Goal: Transaction & Acquisition: Purchase product/service

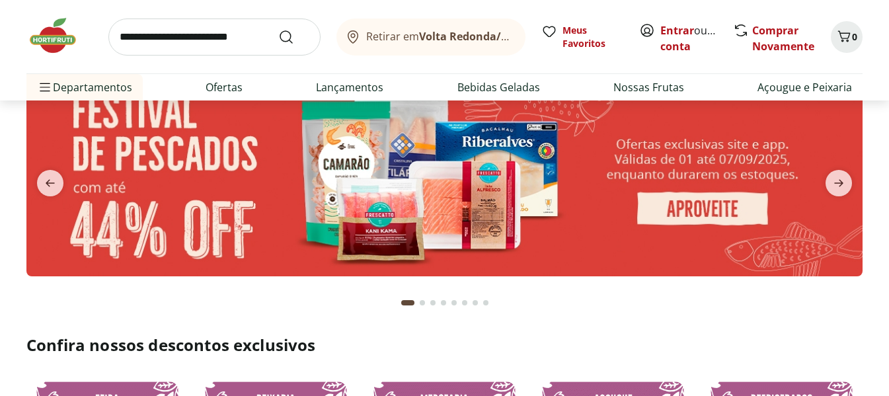
scroll to position [66, 0]
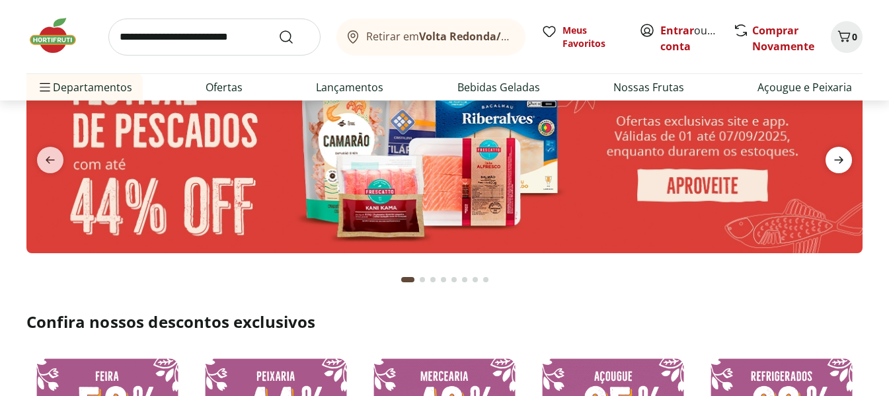
click at [849, 164] on span "next" at bounding box center [839, 160] width 26 height 26
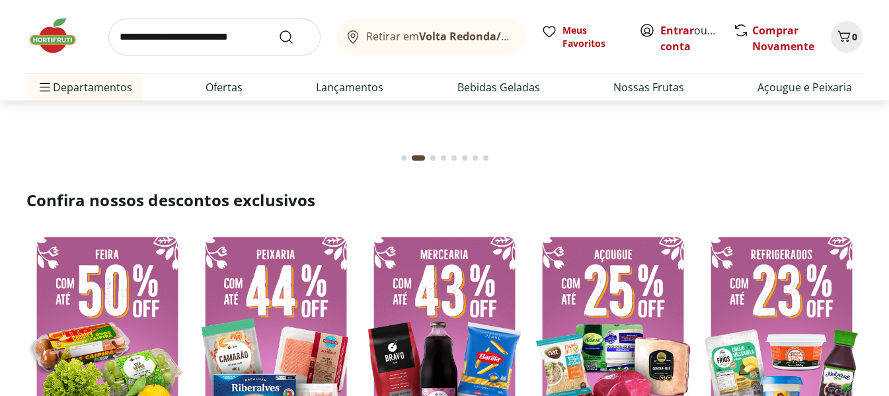
scroll to position [0, 0]
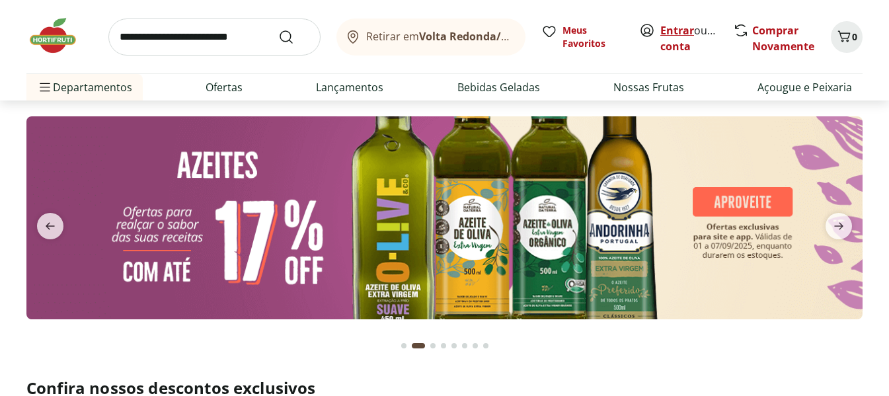
click at [674, 34] on link "Entrar" at bounding box center [677, 30] width 34 height 15
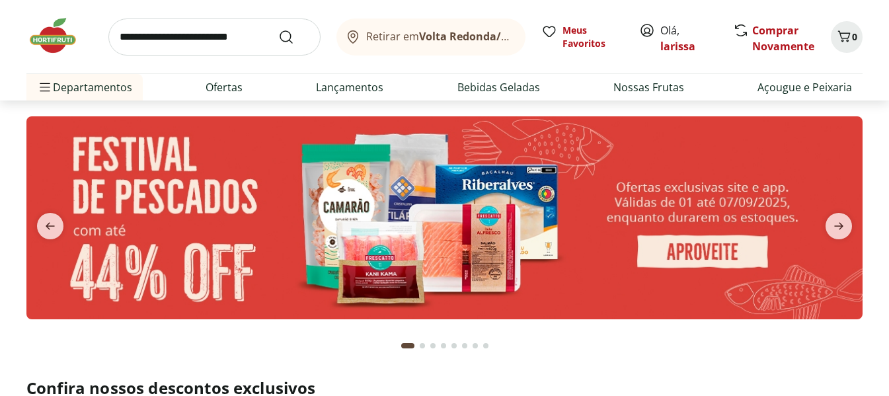
click at [219, 40] on input "search" at bounding box center [214, 37] width 212 height 37
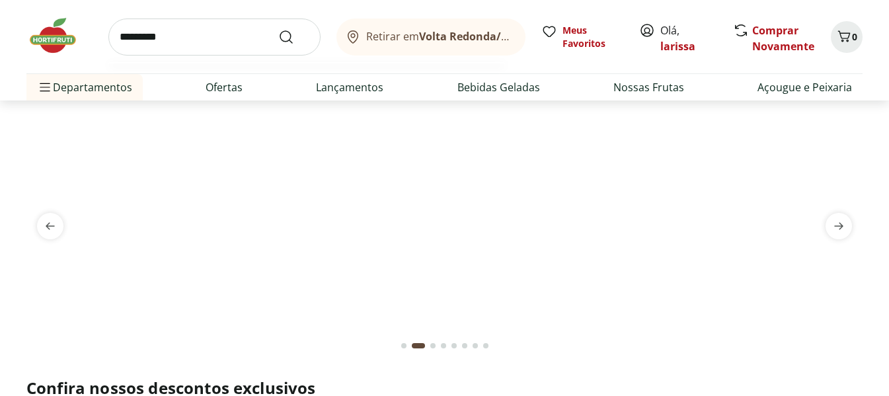
type input "*********"
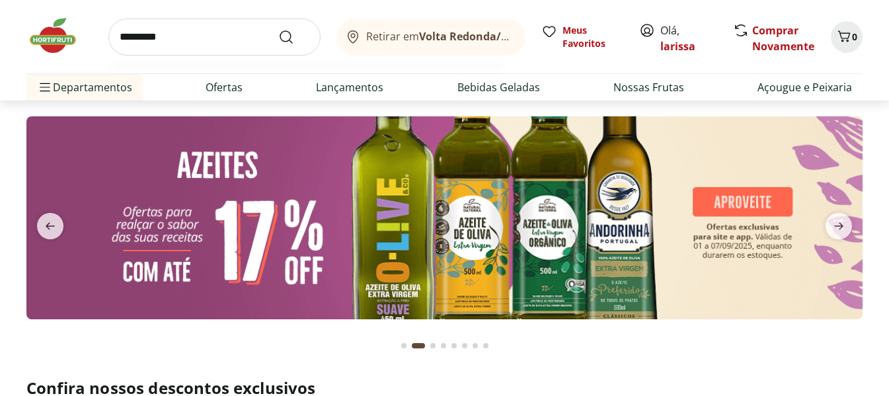
click at [278, 29] on button "Submit Search" at bounding box center [294, 37] width 32 height 16
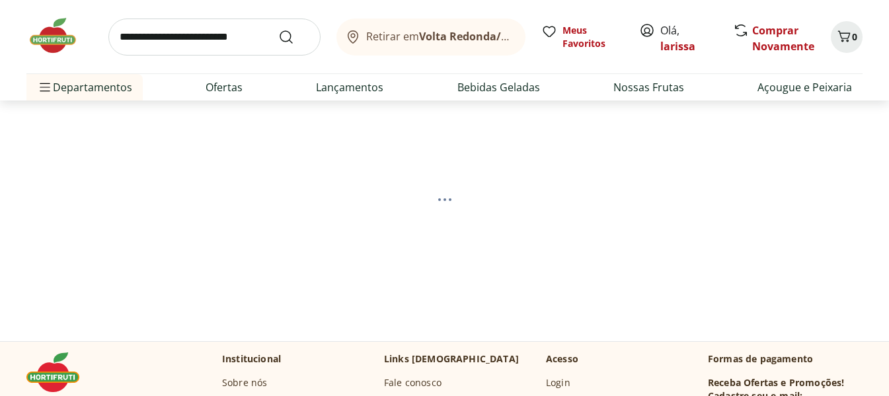
select select "**********"
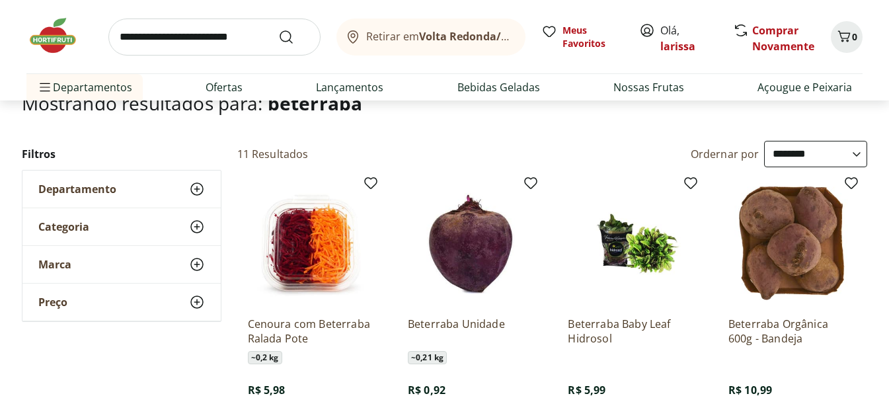
scroll to position [132, 0]
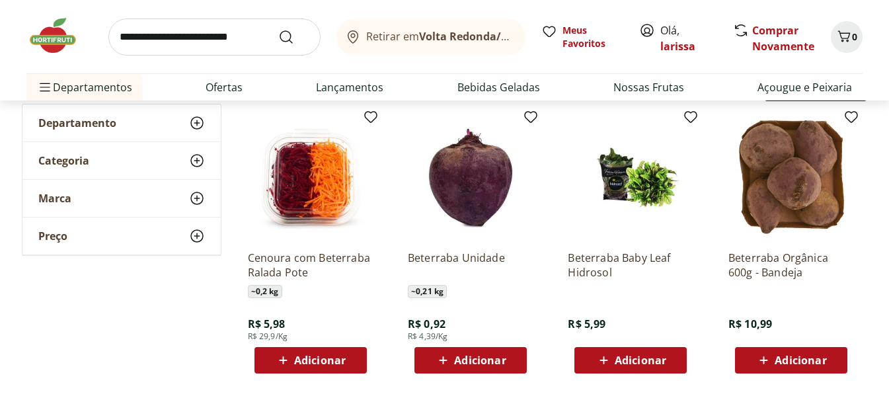
click at [459, 355] on span "Adicionar" at bounding box center [480, 360] width 52 height 11
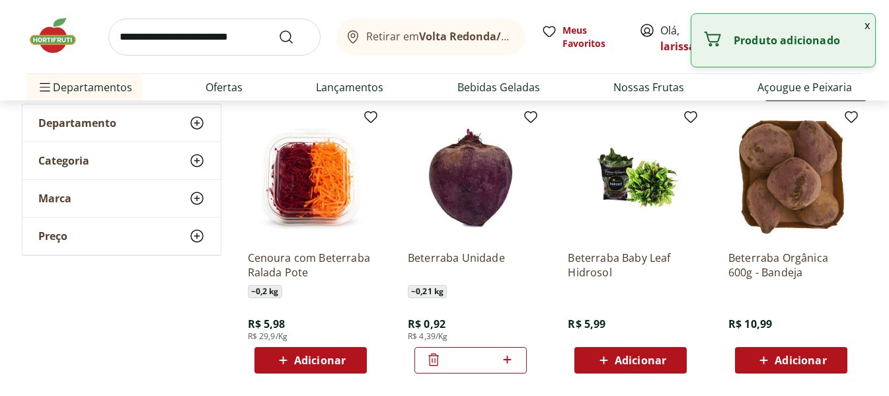
click at [510, 358] on icon at bounding box center [507, 360] width 17 height 16
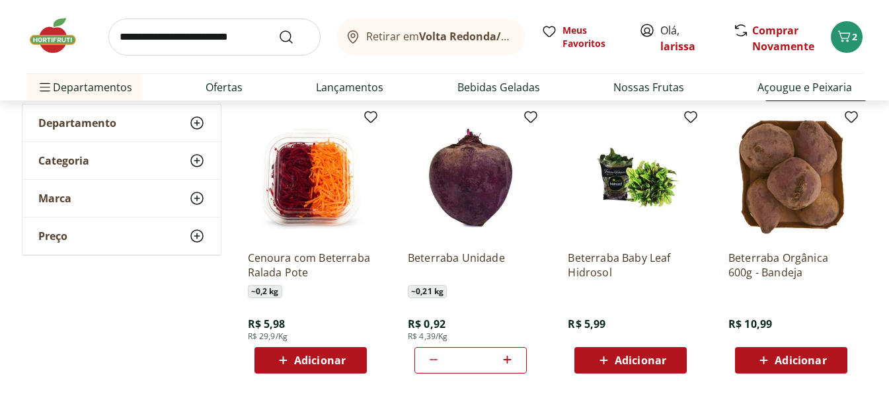
click at [432, 362] on icon at bounding box center [434, 360] width 16 height 16
type input "*"
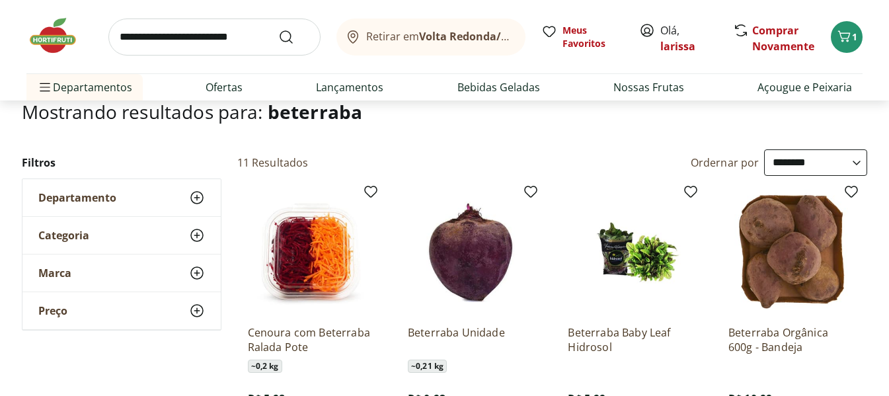
scroll to position [0, 0]
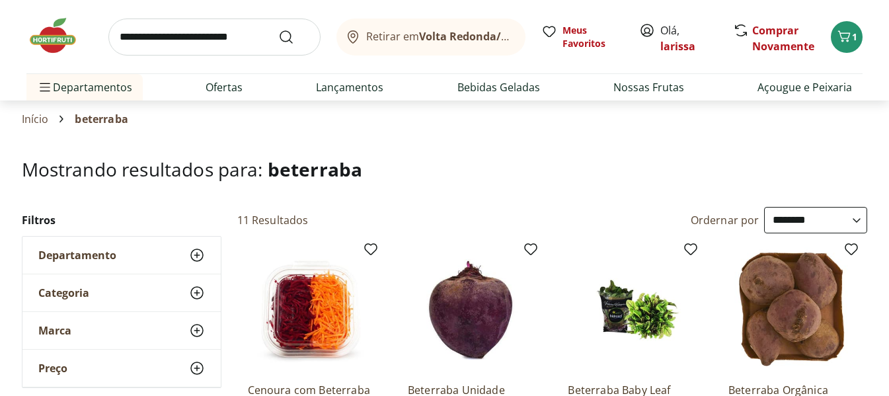
click at [243, 39] on input "search" at bounding box center [214, 37] width 212 height 37
type input "****"
click button "Submit Search" at bounding box center [294, 37] width 32 height 16
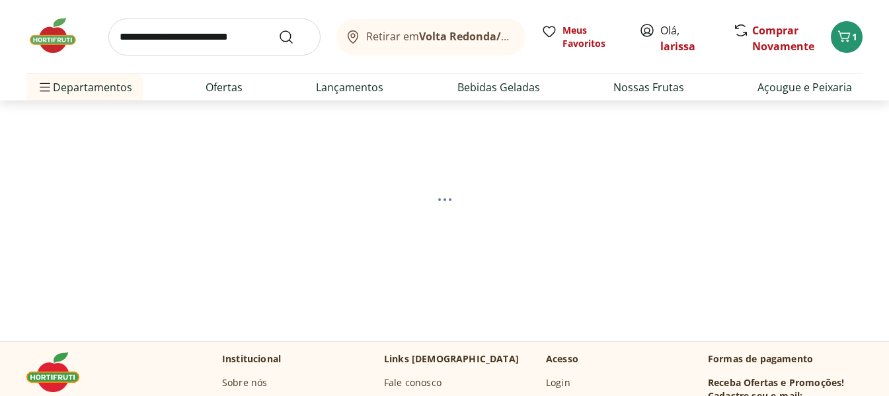
select select "**********"
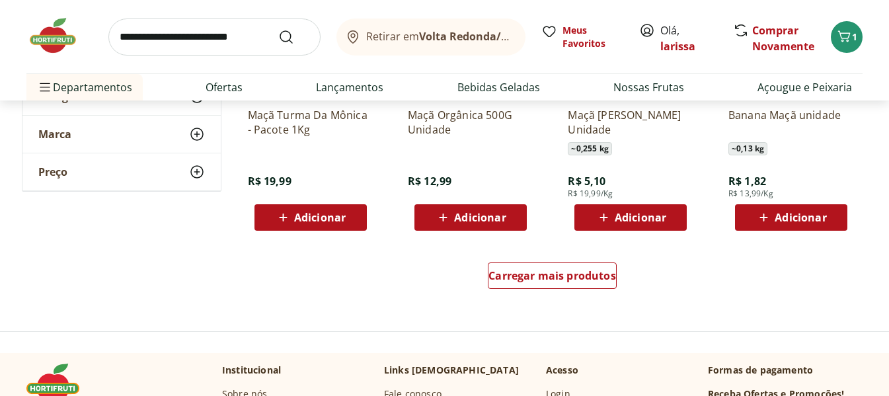
scroll to position [859, 0]
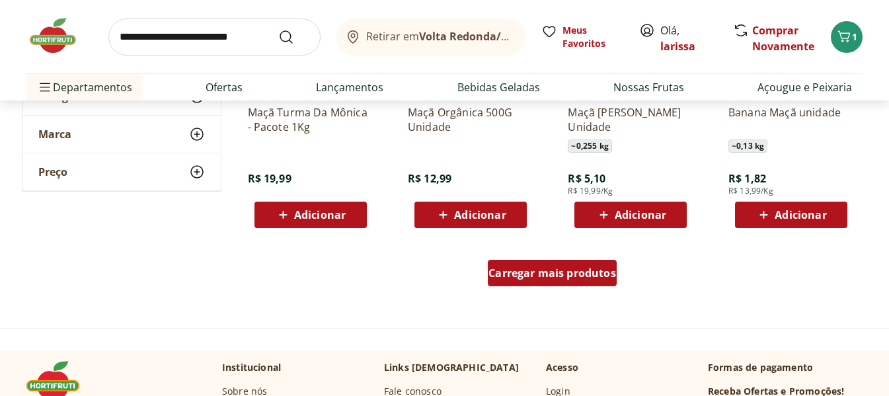
click at [575, 280] on div "Carregar mais produtos" at bounding box center [552, 273] width 129 height 26
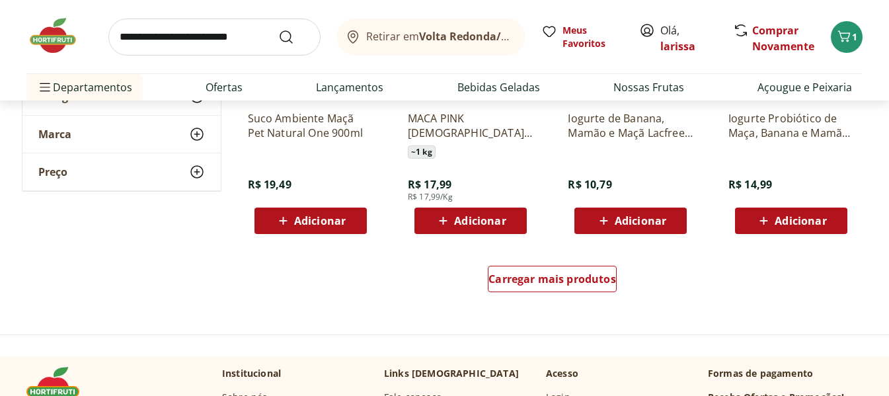
scroll to position [1718, 0]
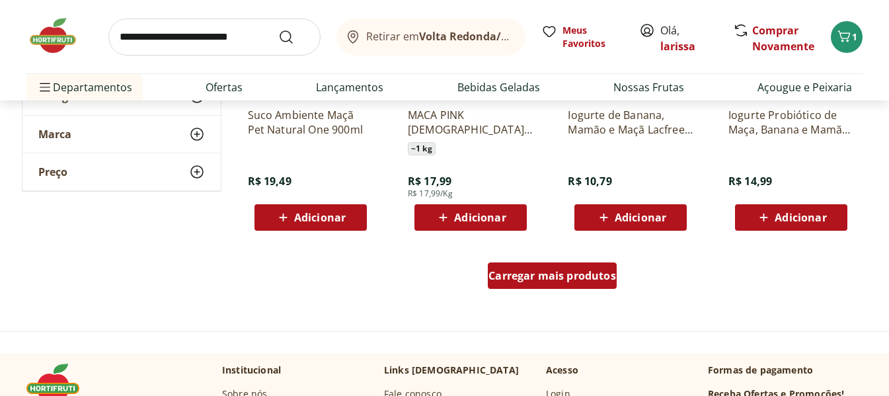
click at [570, 280] on span "Carregar mais produtos" at bounding box center [552, 275] width 128 height 11
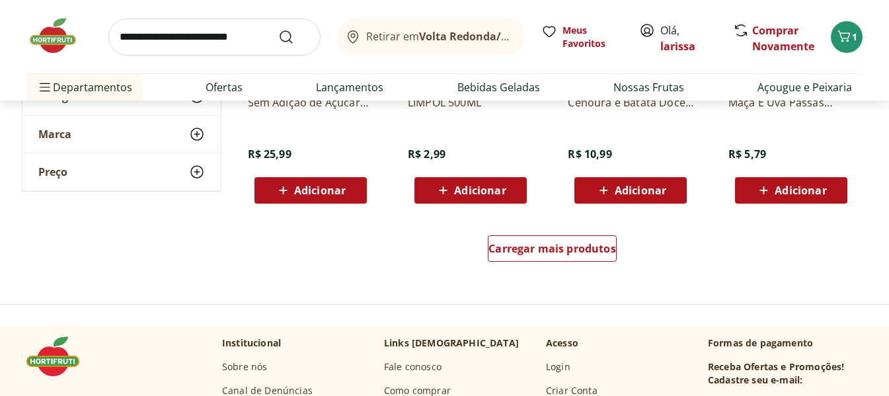
scroll to position [2710, 0]
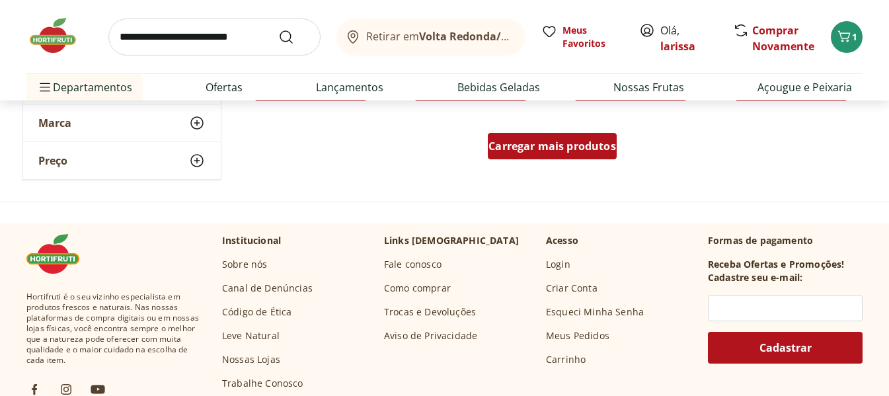
click at [549, 143] on span "Carregar mais produtos" at bounding box center [552, 146] width 128 height 11
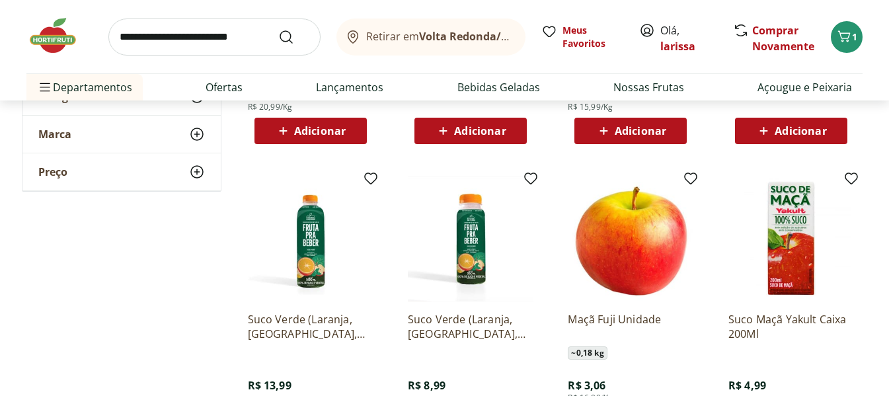
scroll to position [463, 0]
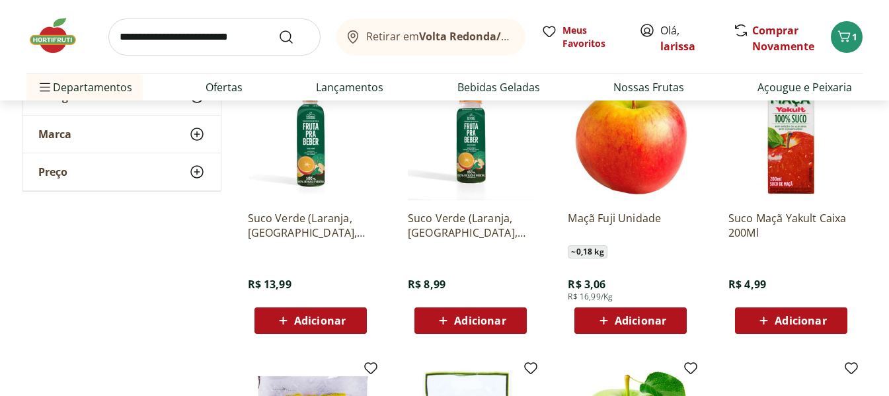
click at [664, 316] on span "Adicionar" at bounding box center [641, 320] width 52 height 11
click at [669, 322] on icon at bounding box center [668, 320] width 17 height 16
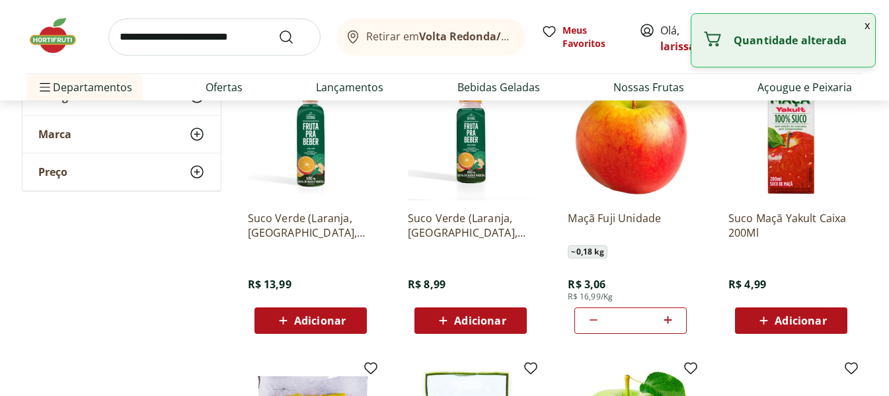
click at [669, 322] on icon at bounding box center [668, 320] width 17 height 16
type input "*"
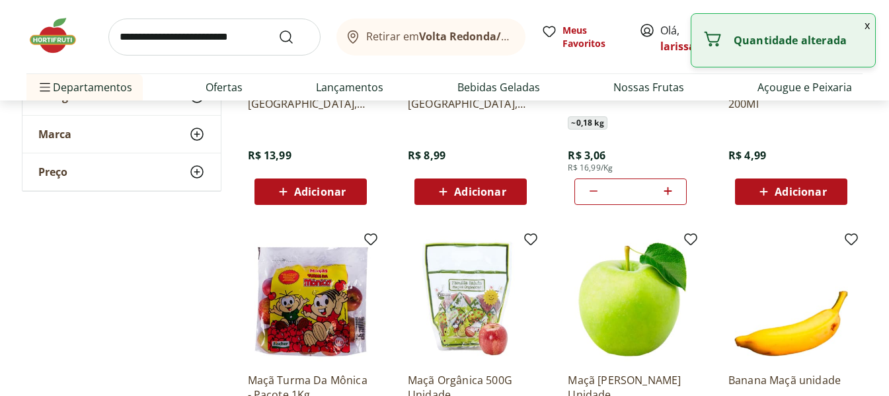
scroll to position [595, 0]
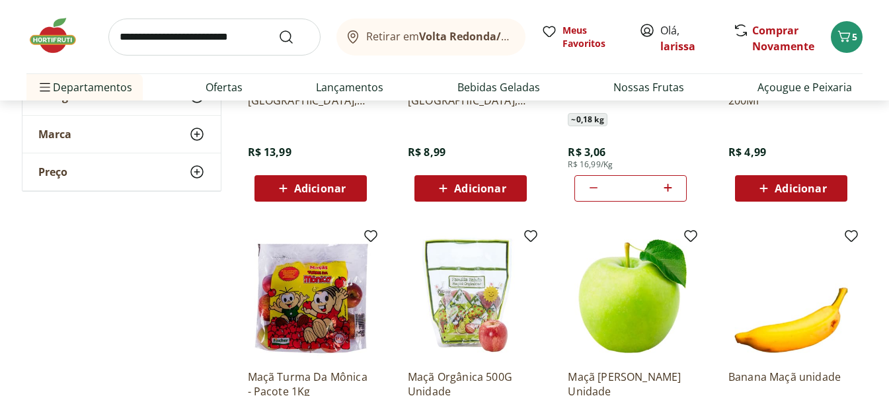
click at [229, 42] on input "search" at bounding box center [214, 37] width 212 height 37
type input "********"
click at [278, 29] on button "Submit Search" at bounding box center [294, 37] width 32 height 16
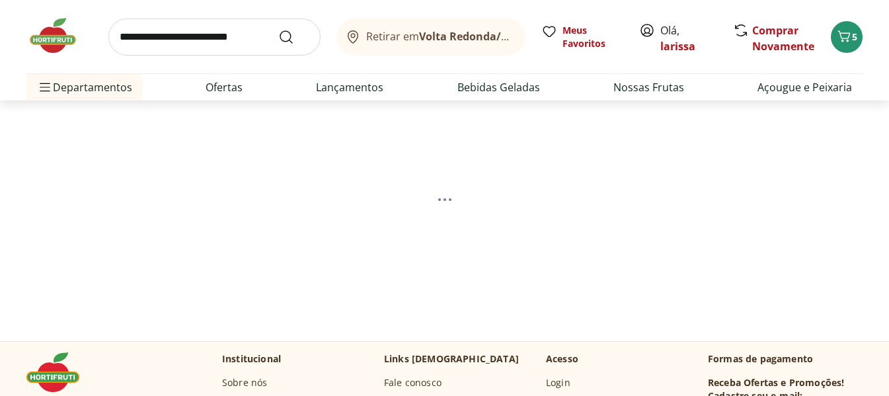
select select "**********"
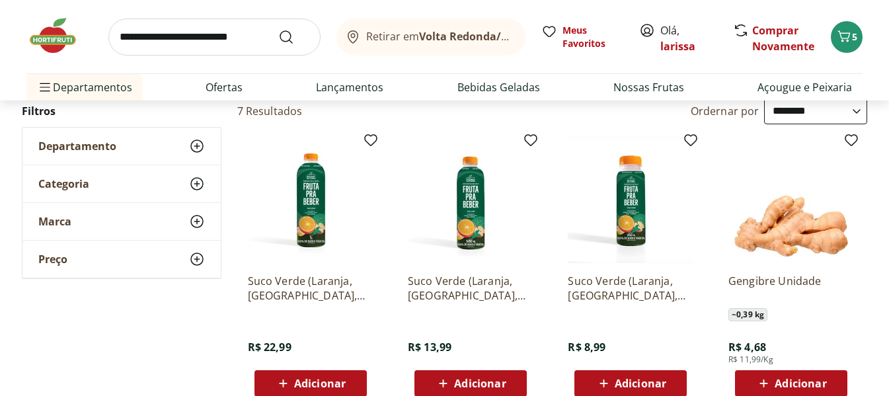
scroll to position [132, 0]
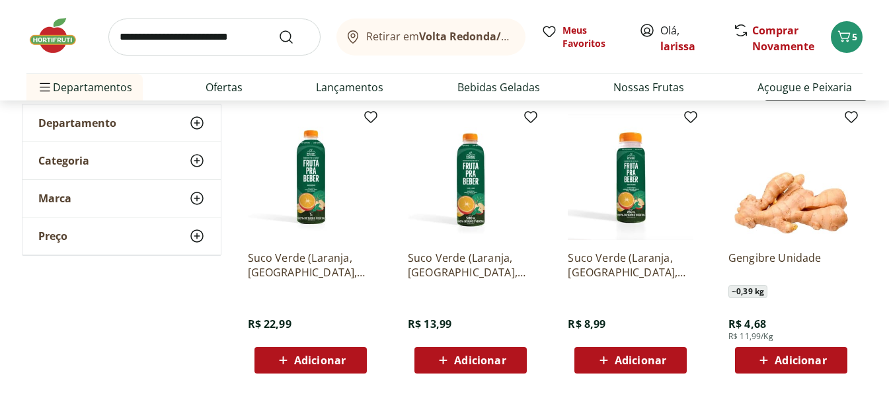
click at [794, 364] on span "Adicionar" at bounding box center [801, 360] width 52 height 11
click at [230, 48] on input "search" at bounding box center [214, 37] width 212 height 37
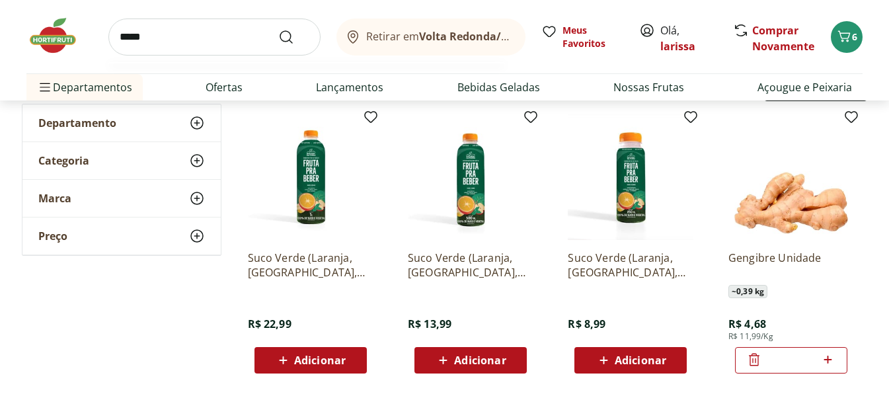
type input "*****"
click at [278, 29] on button "Submit Search" at bounding box center [294, 37] width 32 height 16
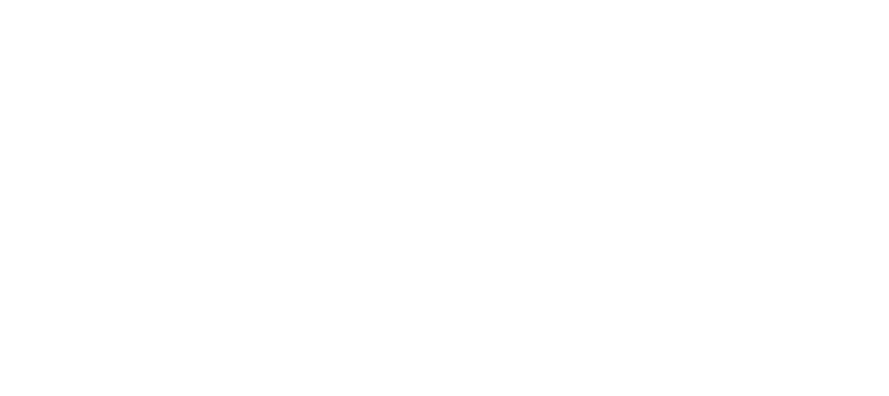
select select "**********"
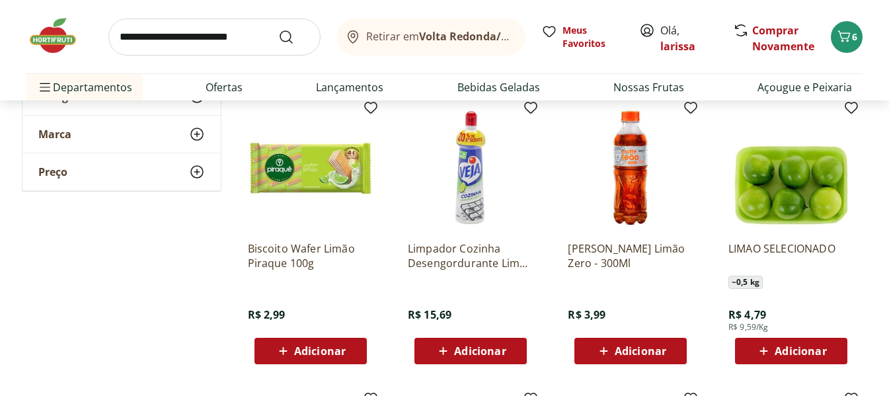
scroll to position [463, 0]
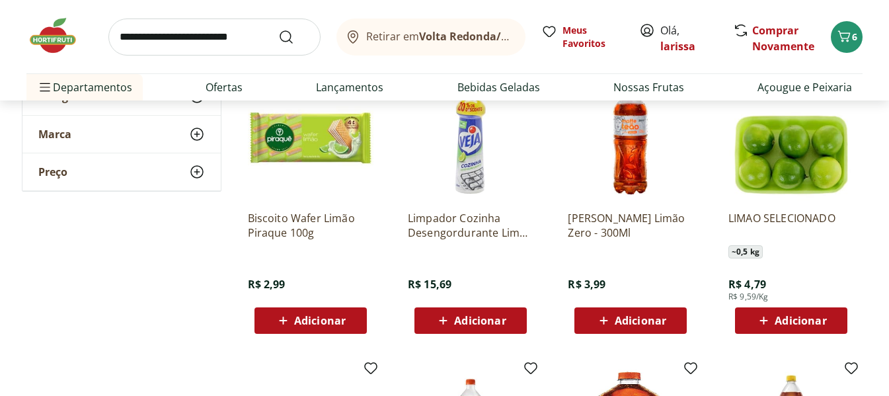
click at [767, 313] on icon at bounding box center [763, 321] width 17 height 16
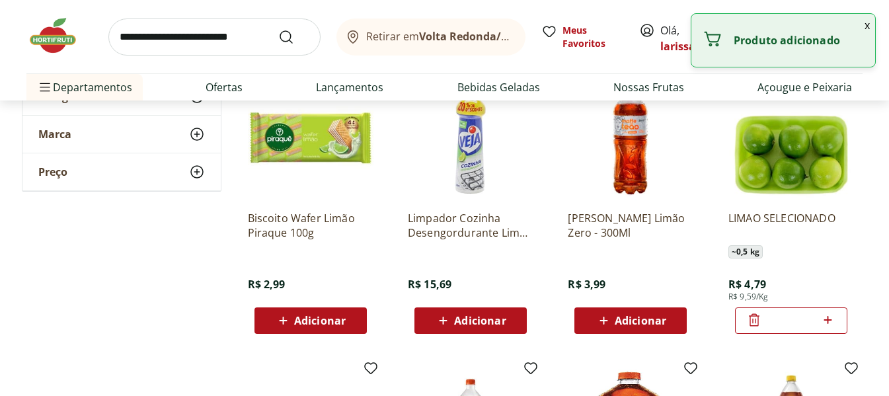
click at [832, 323] on icon at bounding box center [828, 320] width 17 height 16
type input "*"
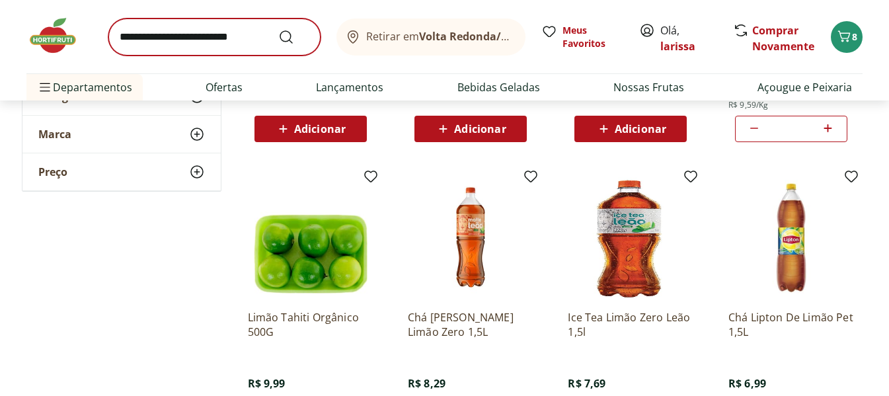
scroll to position [595, 0]
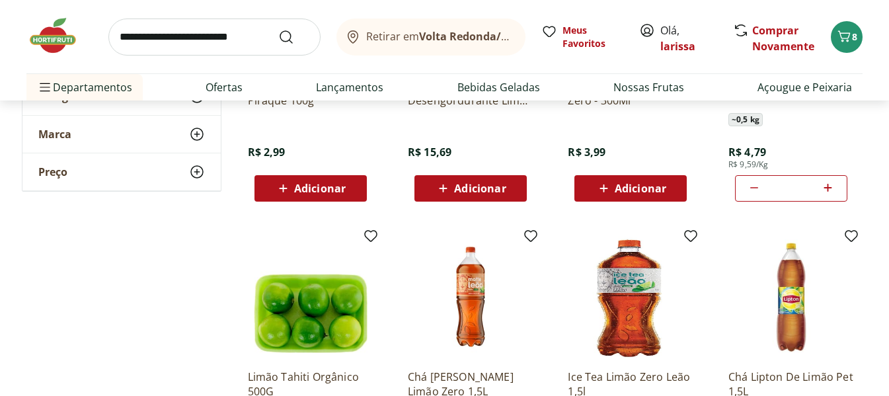
click at [235, 42] on input "search" at bounding box center [214, 37] width 212 height 37
type input "*****"
click at [278, 29] on button "Submit Search" at bounding box center [294, 37] width 32 height 16
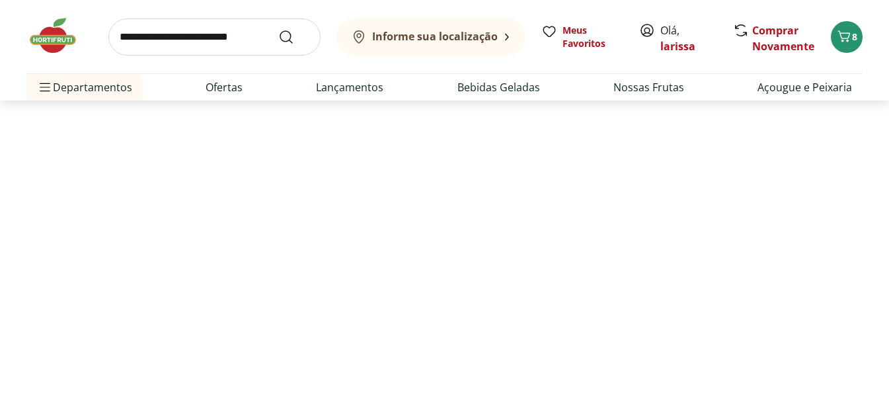
select select "**********"
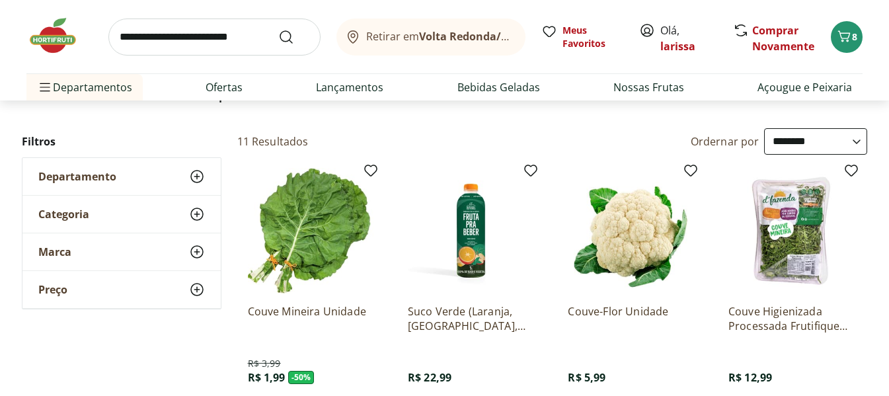
scroll to position [198, 0]
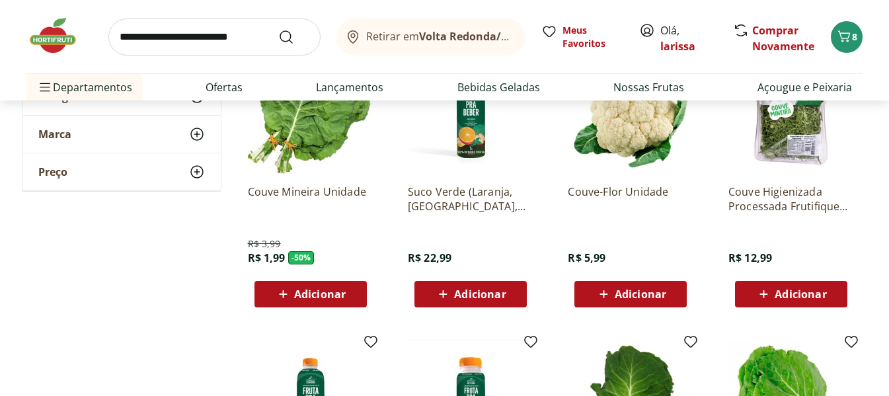
click at [784, 130] on img at bounding box center [791, 111] width 126 height 126
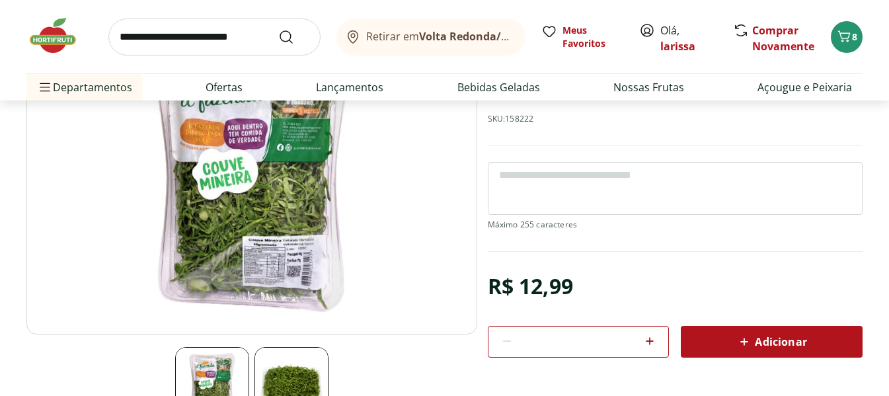
scroll to position [132, 0]
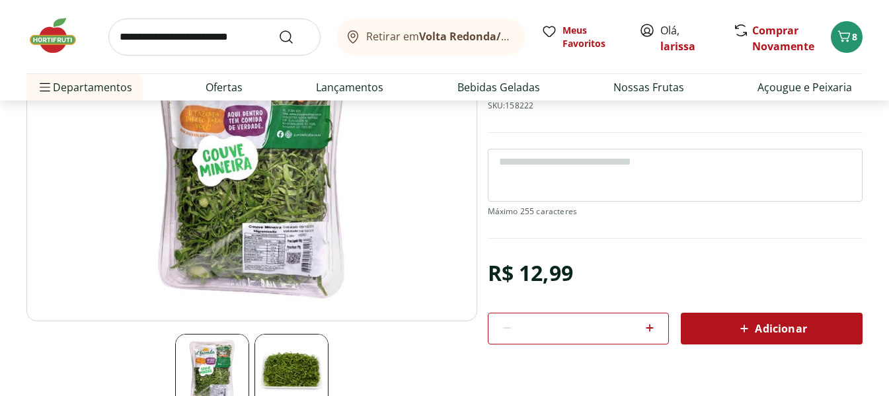
click at [654, 328] on icon at bounding box center [650, 328] width 8 height 8
type input "*"
select select "**********"
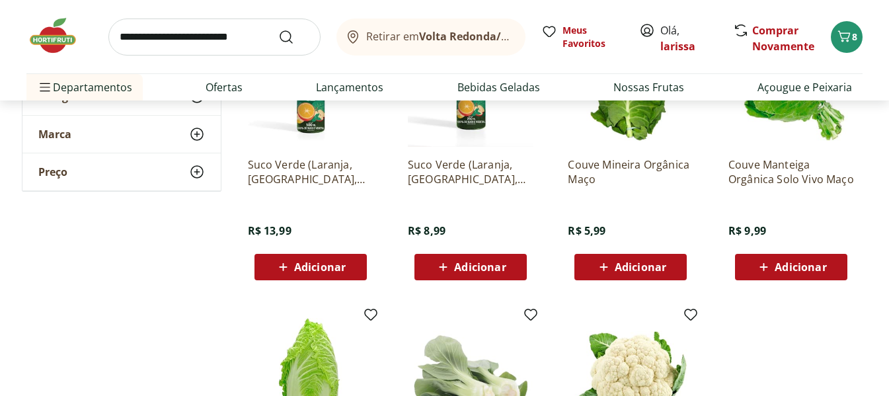
scroll to position [529, 0]
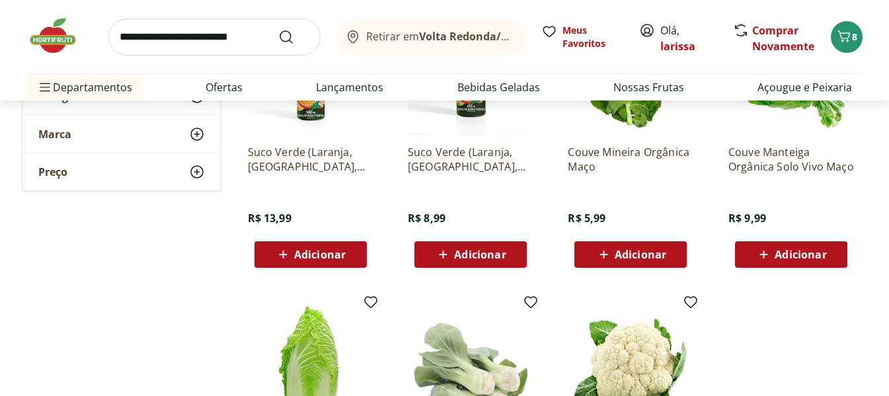
click at [638, 254] on span "Adicionar" at bounding box center [641, 254] width 52 height 11
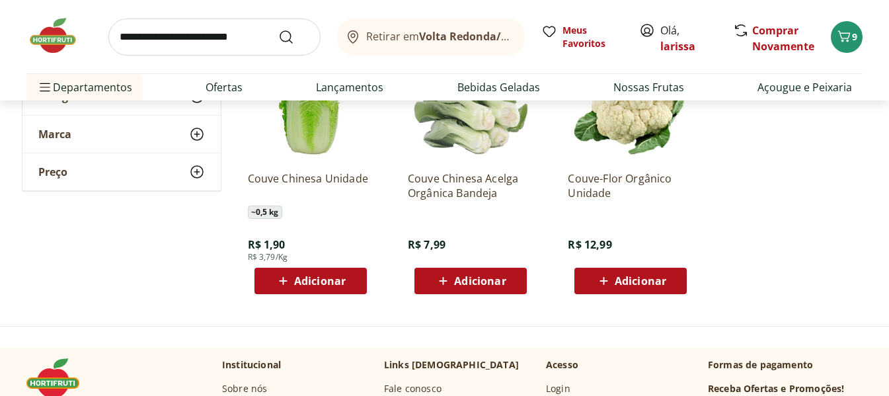
scroll to position [661, 0]
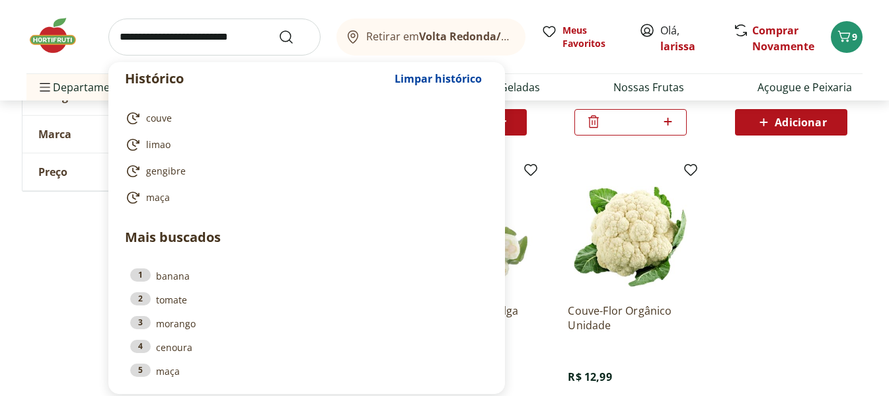
click at [254, 36] on input "search" at bounding box center [214, 37] width 212 height 37
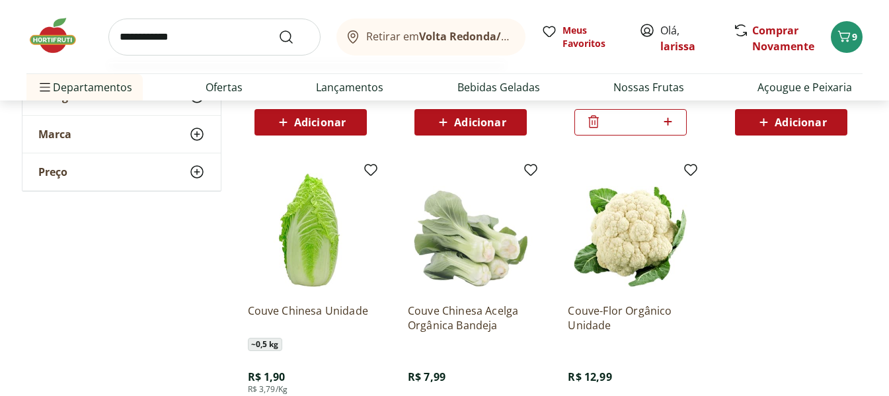
type input "**********"
click at [278, 29] on button "Submit Search" at bounding box center [294, 37] width 32 height 16
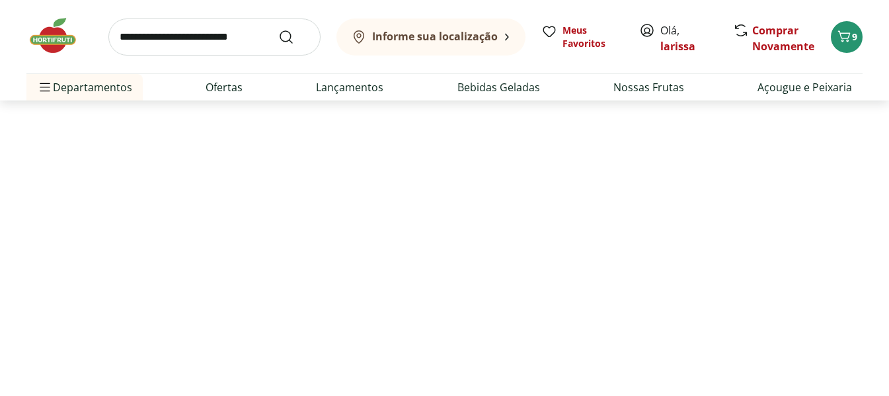
select select "**********"
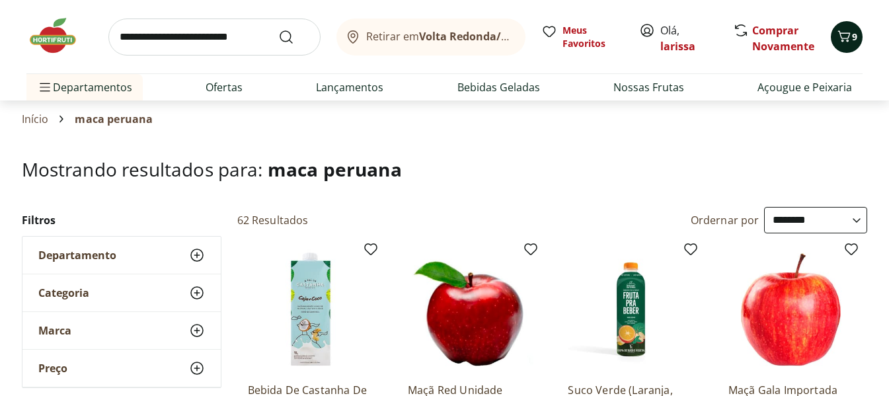
click at [847, 36] on icon "Carrinho" at bounding box center [844, 36] width 16 height 16
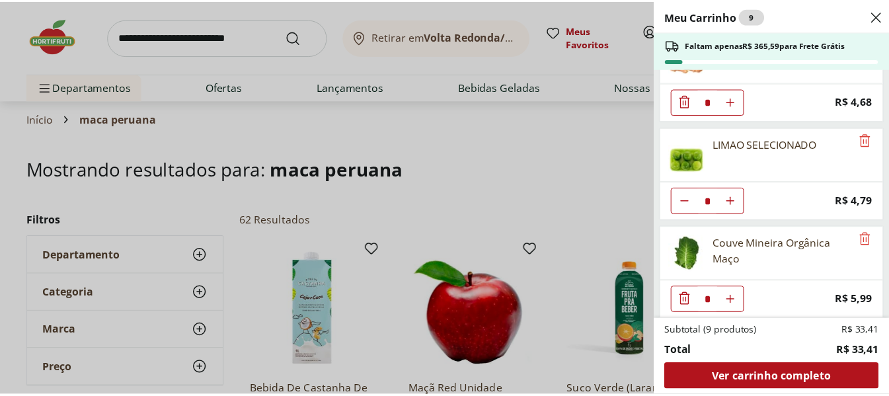
scroll to position [250, 0]
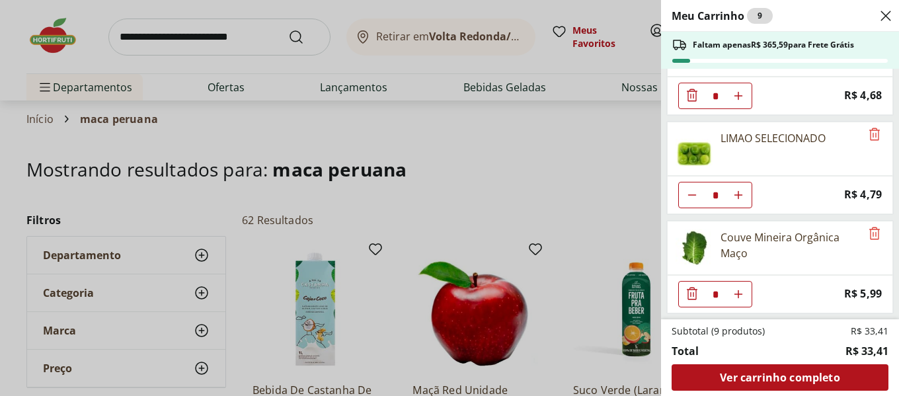
click at [593, 149] on div "Meu Carrinho 9 Faltam apenas R$ 365,59 para Frete Grátis Beterraba Unidade * Pr…" at bounding box center [449, 198] width 899 height 396
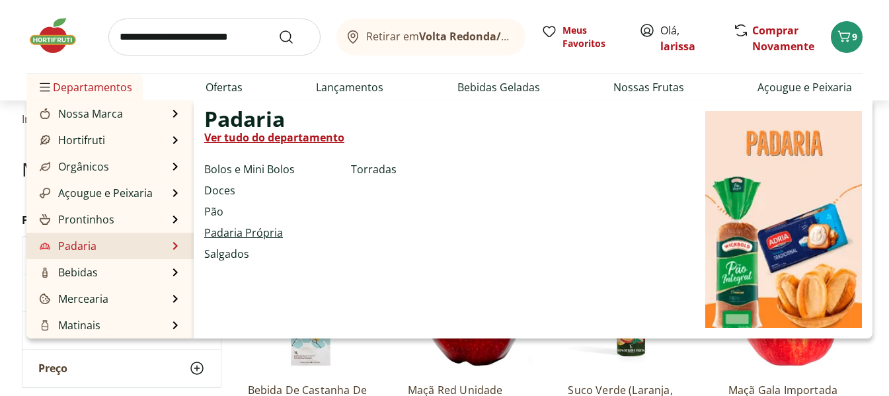
click at [264, 229] on link "Padaria Própria" at bounding box center [243, 233] width 79 height 16
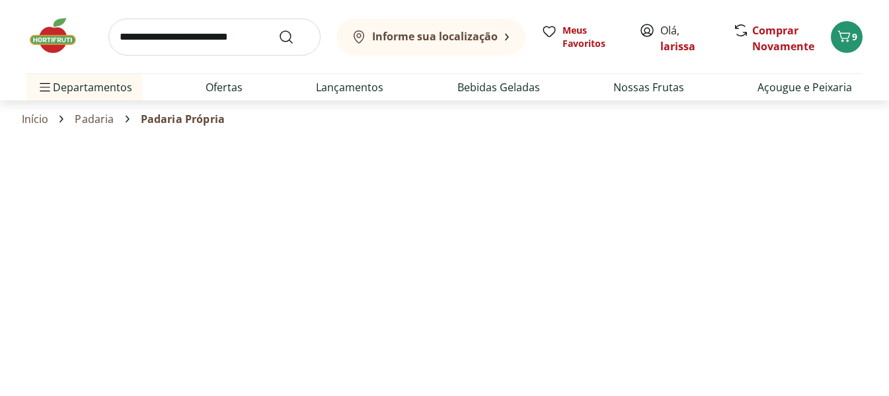
select select "**********"
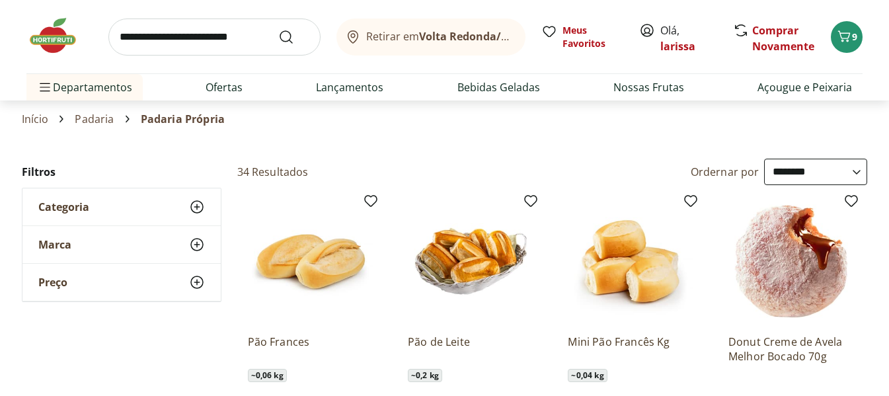
select select "**********"
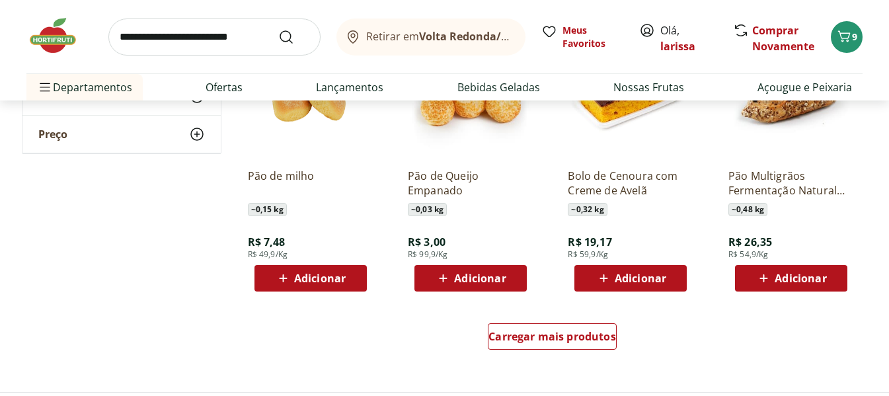
scroll to position [793, 0]
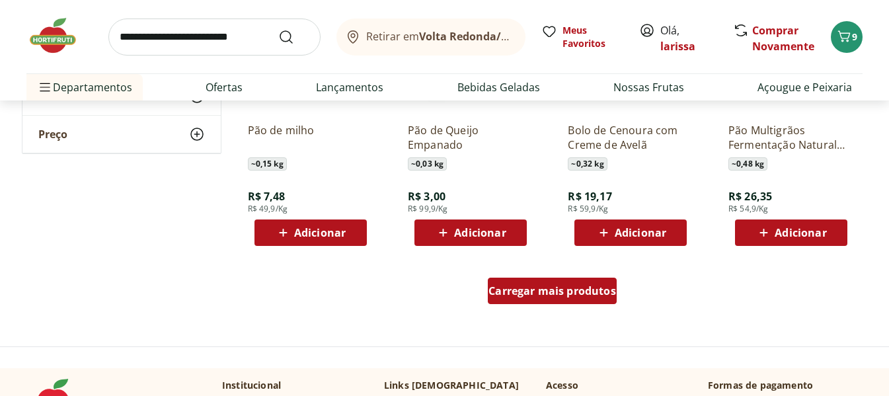
click at [546, 287] on span "Carregar mais produtos" at bounding box center [552, 291] width 128 height 11
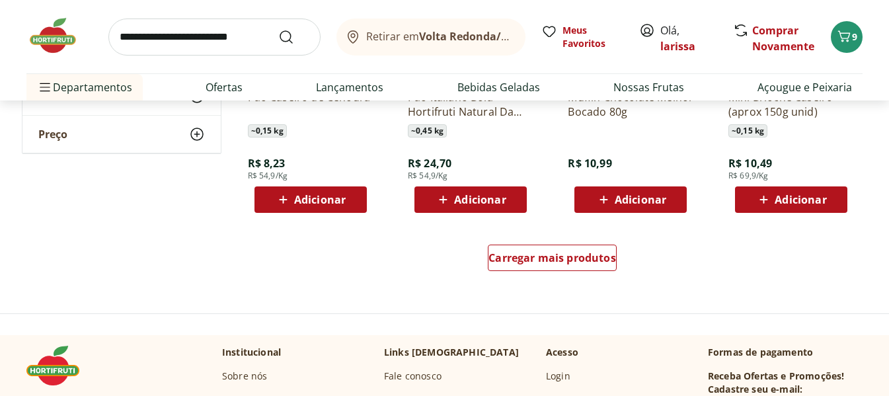
scroll to position [1718, 0]
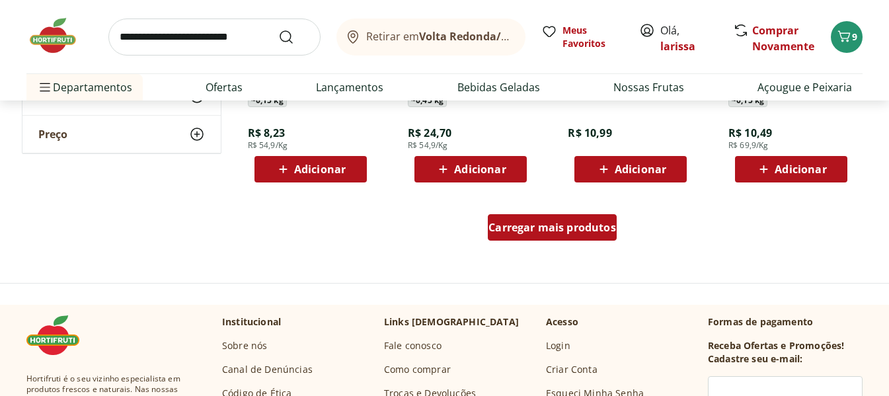
click at [607, 233] on span "Carregar mais produtos" at bounding box center [552, 227] width 128 height 11
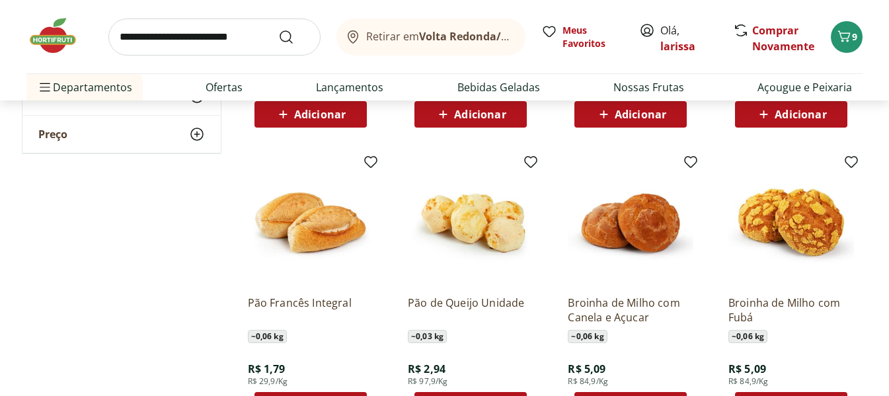
scroll to position [198, 0]
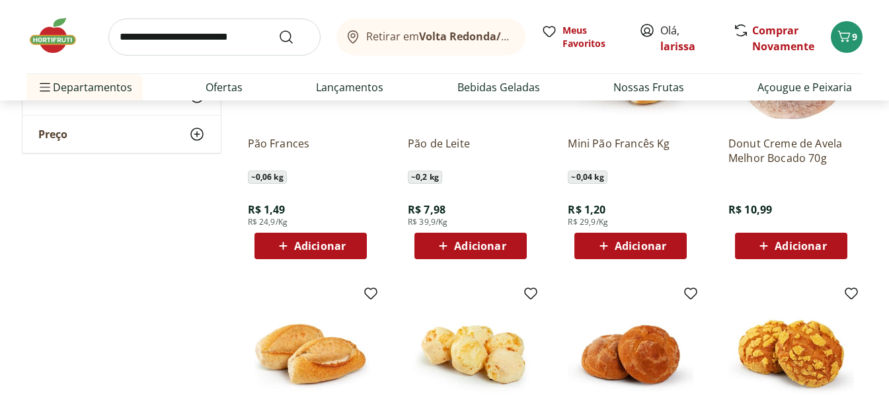
click at [328, 237] on div "Adicionar" at bounding box center [310, 246] width 91 height 24
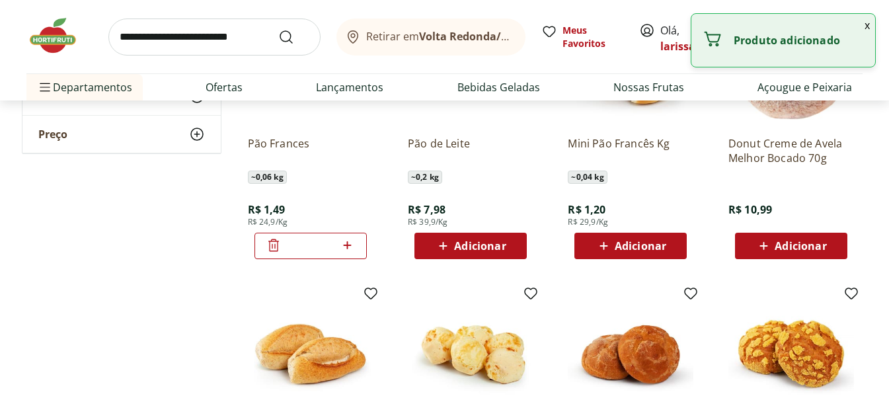
click at [350, 244] on icon at bounding box center [347, 245] width 17 height 16
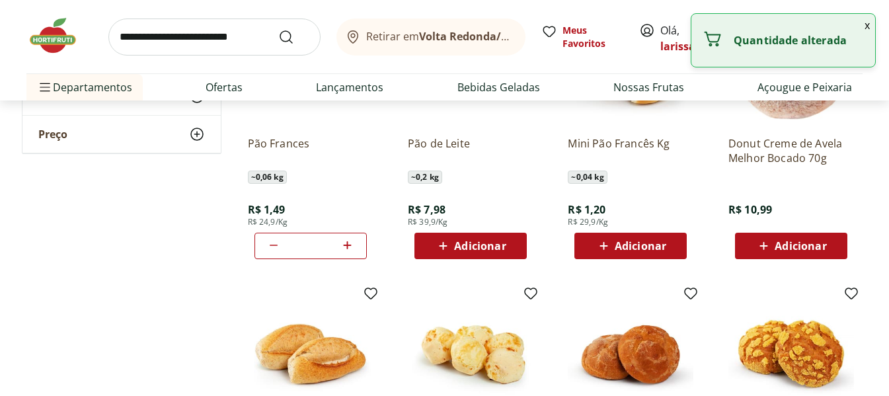
click at [350, 244] on icon at bounding box center [347, 245] width 17 height 16
type input "*"
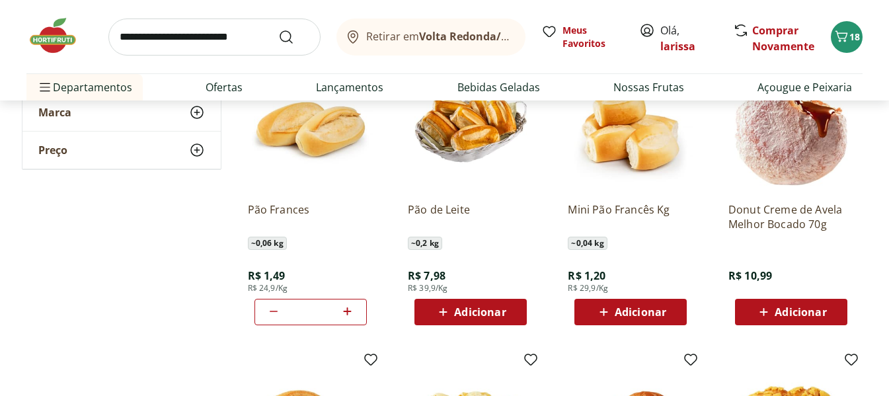
scroll to position [0, 0]
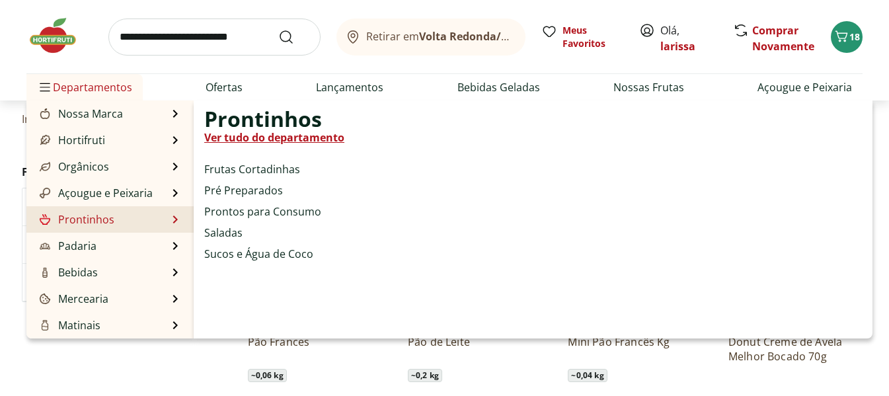
click at [121, 213] on li "Prontinhos Prontinhos Ver tudo do departamento Frutas Cortadinhas Pré Preparado…" at bounding box center [109, 219] width 167 height 26
click at [270, 135] on link "Ver tudo do departamento" at bounding box center [274, 138] width 140 height 16
select select "**********"
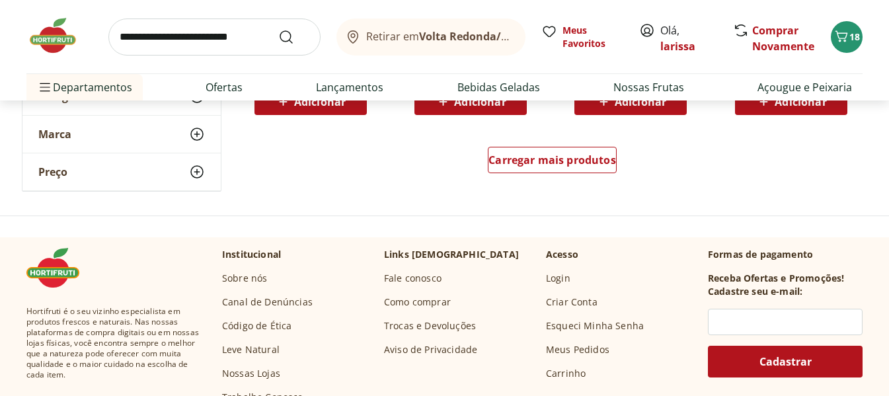
scroll to position [859, 0]
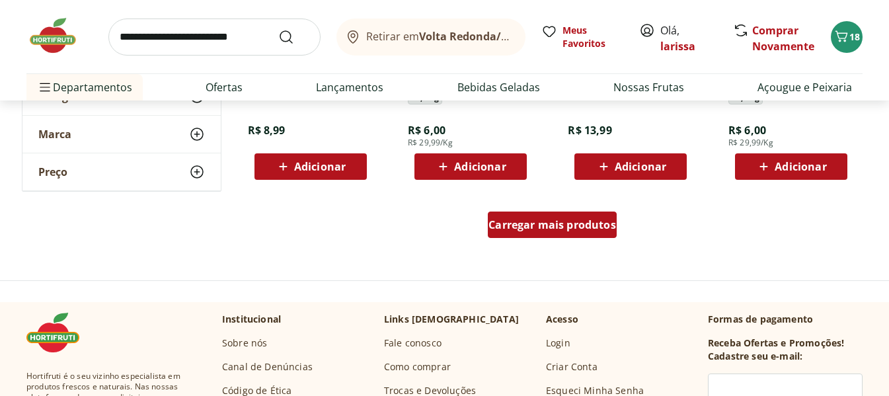
click at [583, 227] on span "Carregar mais produtos" at bounding box center [552, 224] width 128 height 11
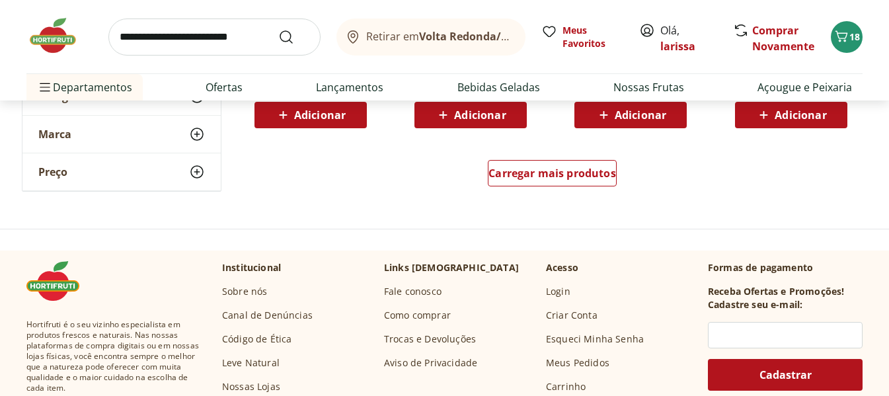
scroll to position [1785, 0]
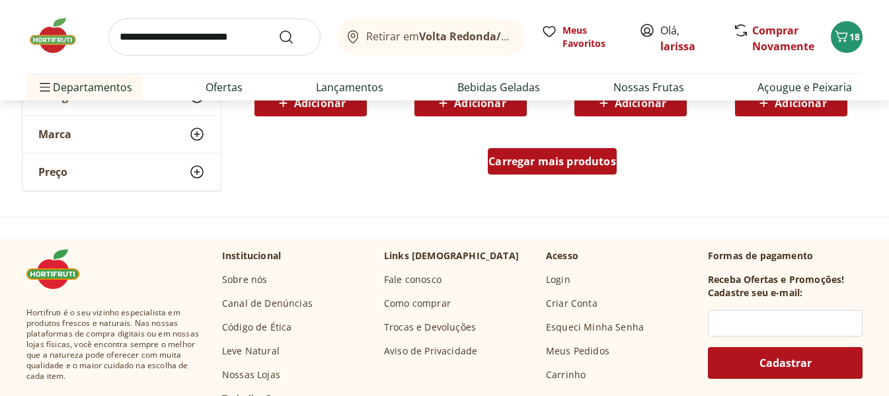
click at [539, 171] on div "Carregar mais produtos" at bounding box center [552, 161] width 129 height 26
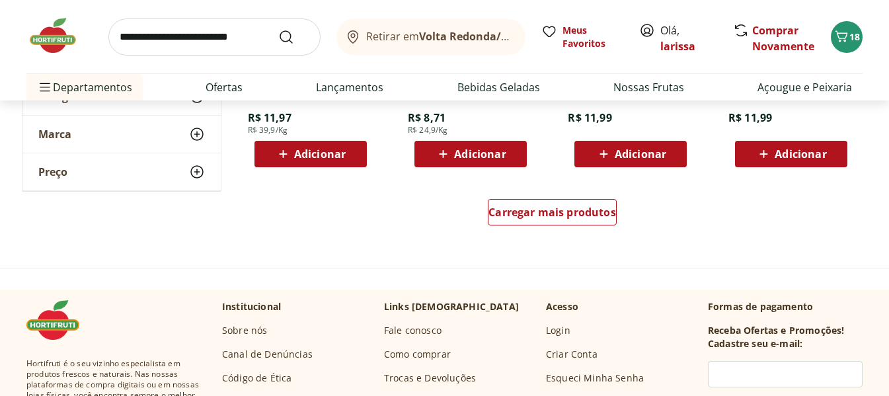
scroll to position [2644, 0]
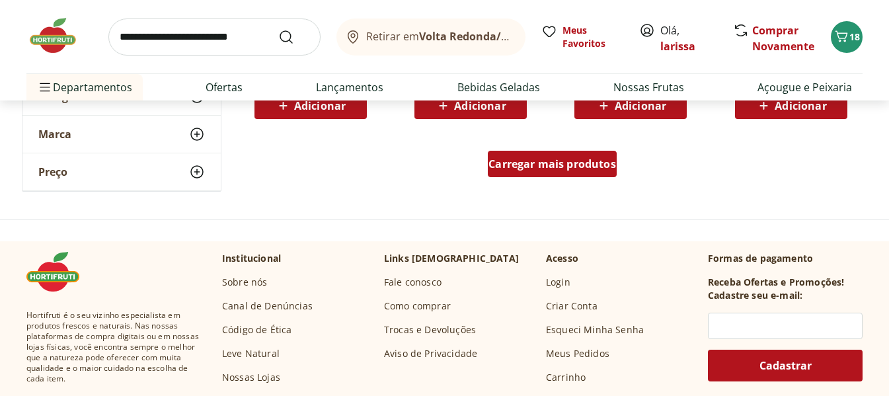
click at [534, 163] on span "Carregar mais produtos" at bounding box center [552, 164] width 128 height 11
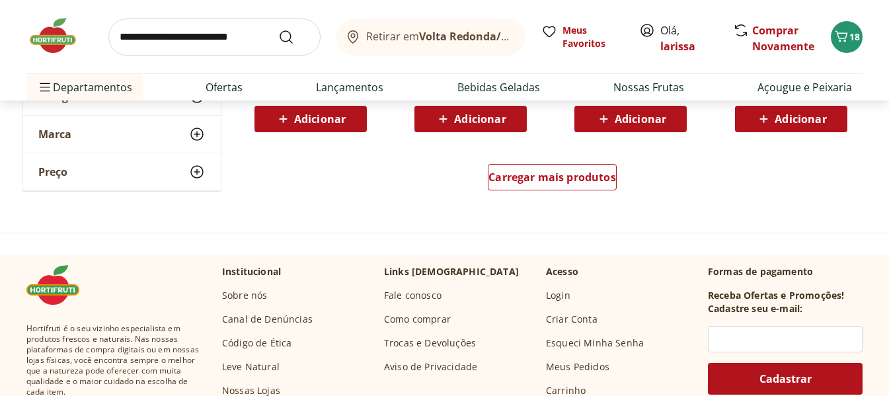
scroll to position [3503, 0]
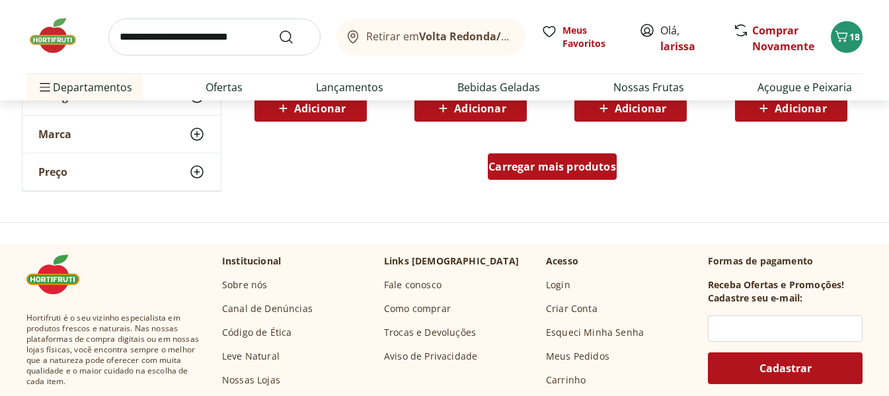
click at [544, 179] on div "Carregar mais produtos" at bounding box center [552, 166] width 129 height 26
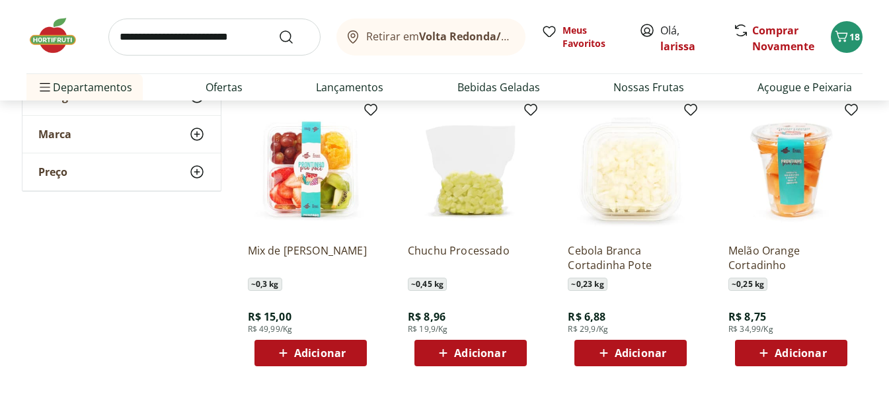
scroll to position [4362, 0]
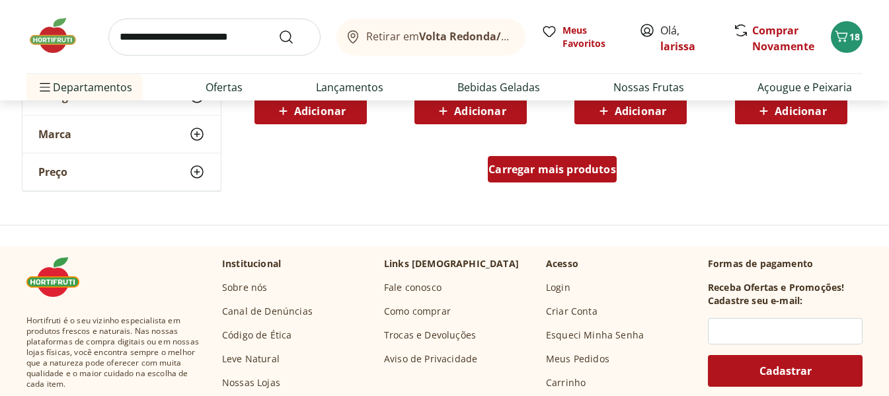
click at [586, 173] on span "Carregar mais produtos" at bounding box center [552, 169] width 128 height 11
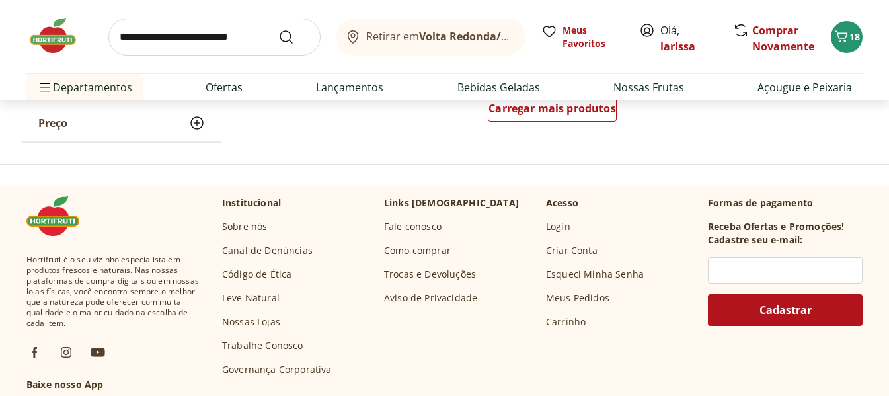
scroll to position [5287, 0]
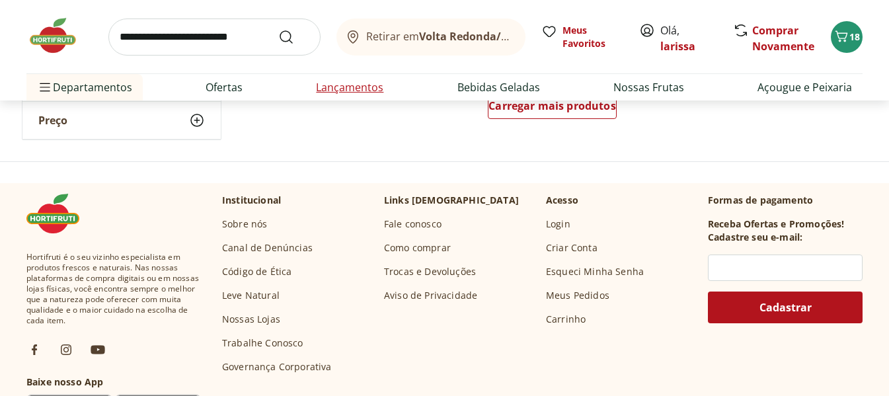
click at [372, 91] on link "Lançamentos" at bounding box center [349, 87] width 67 height 16
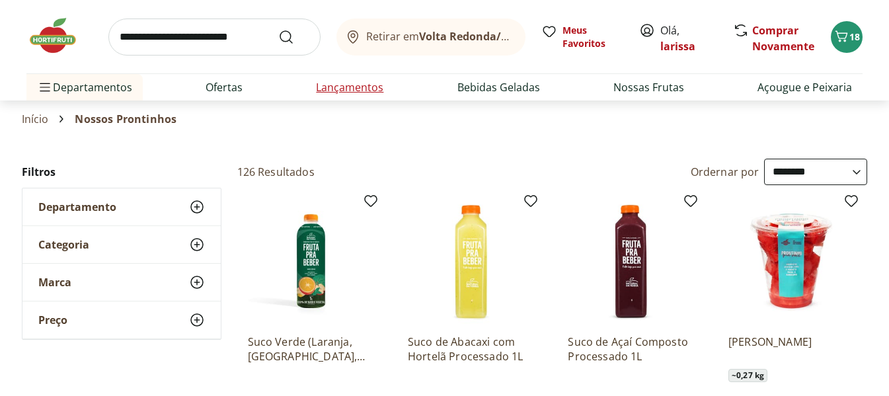
select select "**********"
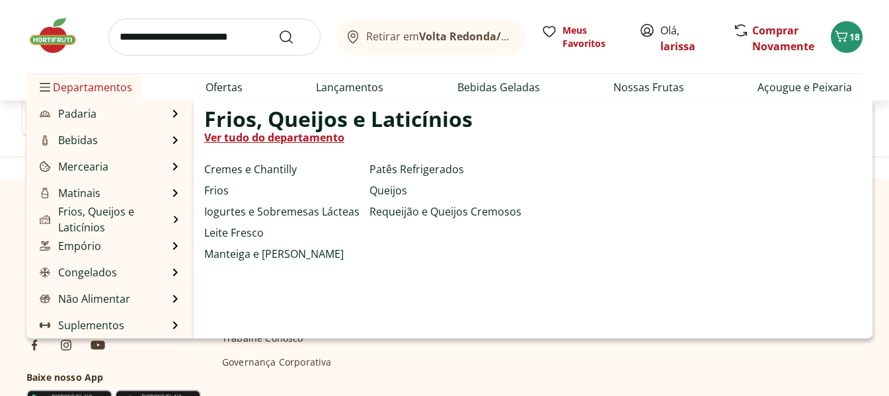
scroll to position [991, 0]
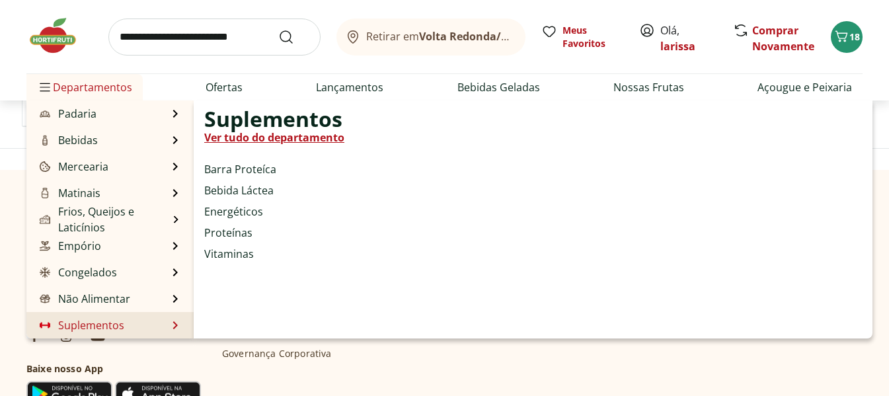
click at [114, 318] on link "Suplementos" at bounding box center [80, 325] width 87 height 16
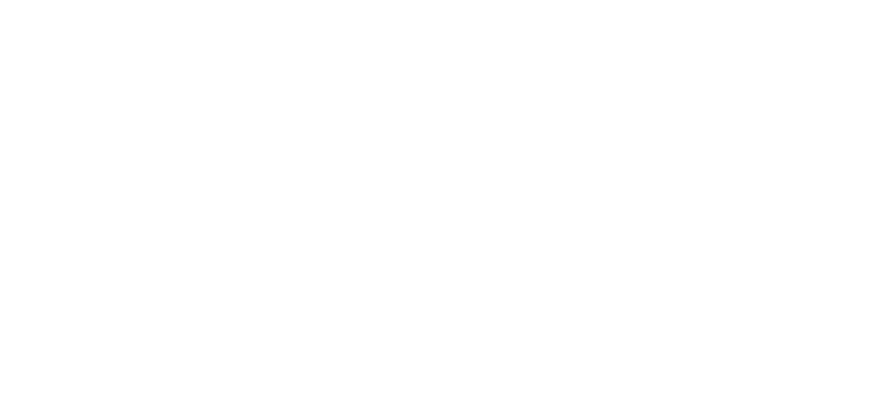
select select "**********"
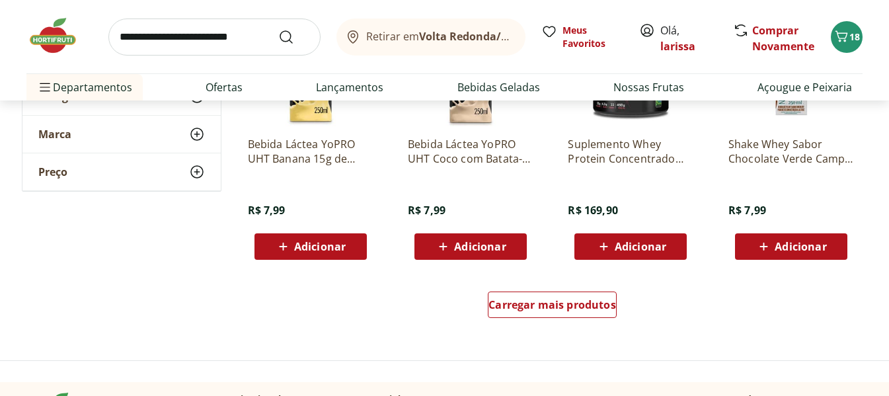
scroll to position [793, 0]
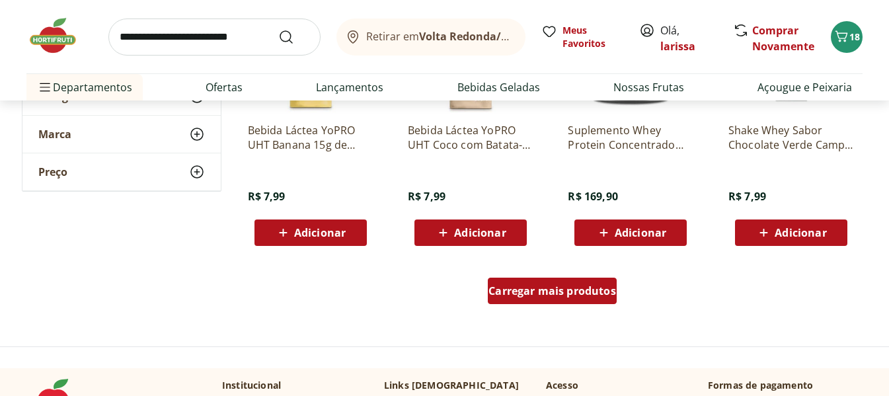
click at [539, 303] on div "Carregar mais produtos" at bounding box center [552, 291] width 129 height 26
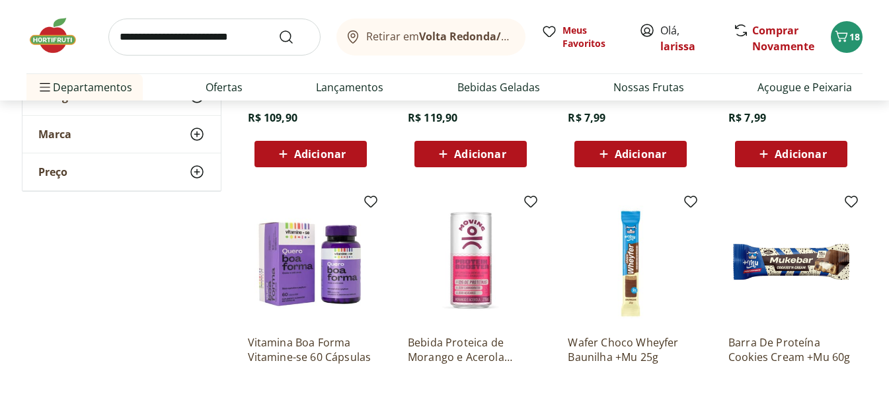
scroll to position [1454, 0]
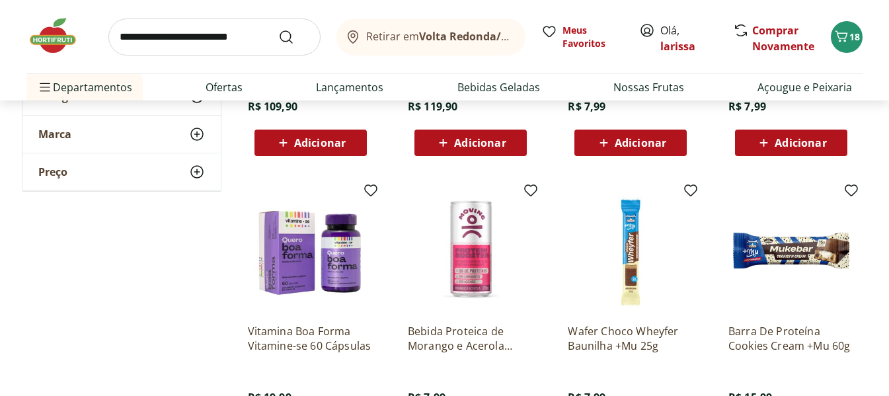
click at [215, 30] on input "search" at bounding box center [214, 37] width 212 height 37
type input "******"
click button "Submit Search" at bounding box center [294, 37] width 32 height 16
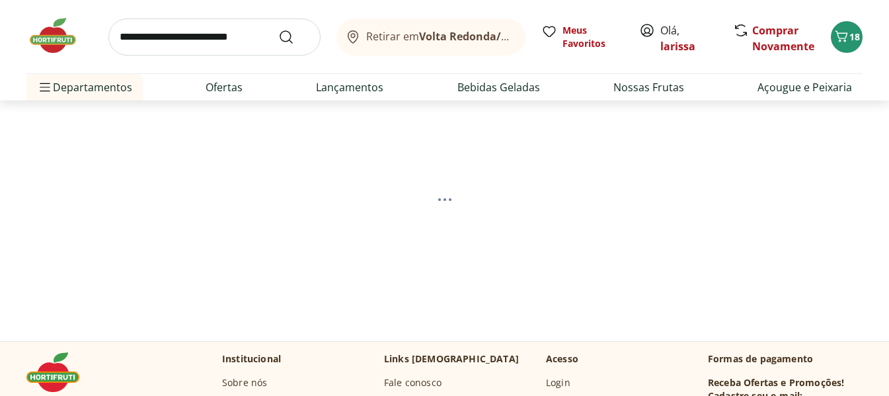
select select "**********"
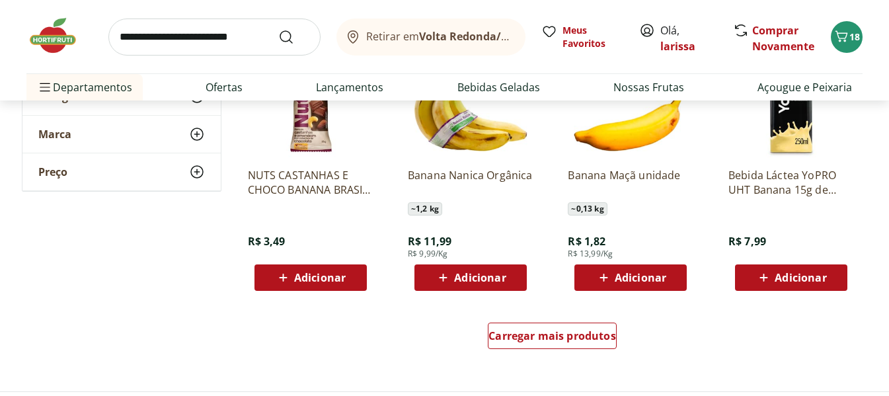
scroll to position [793, 0]
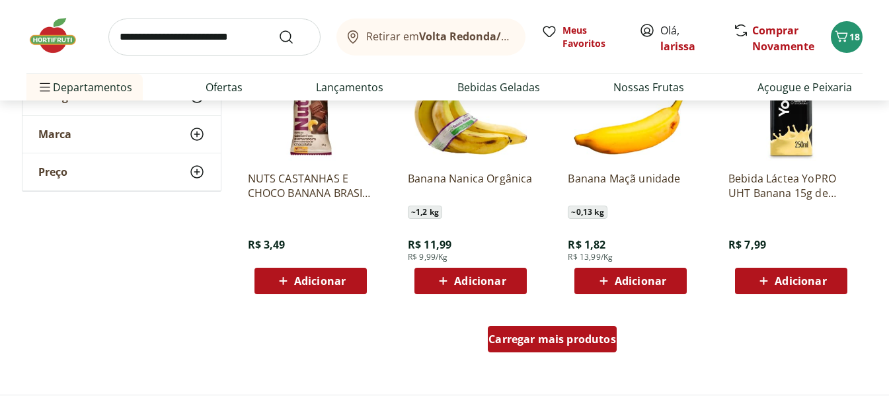
click at [553, 344] on span "Carregar mais produtos" at bounding box center [552, 339] width 128 height 11
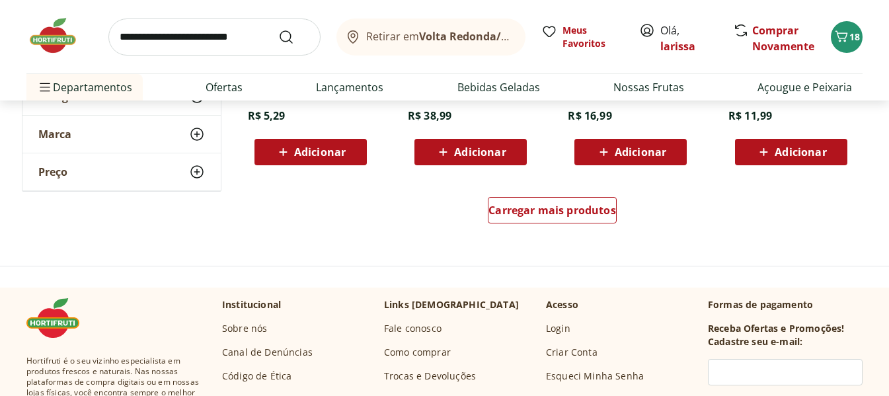
scroll to position [1785, 0]
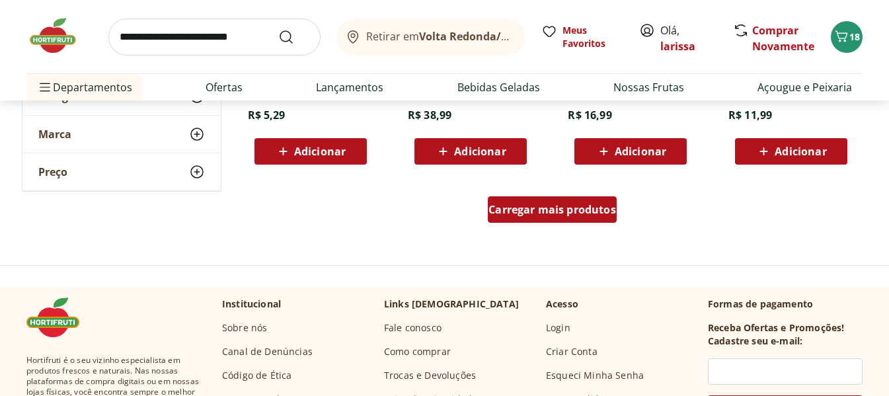
click at [593, 208] on span "Carregar mais produtos" at bounding box center [552, 209] width 128 height 11
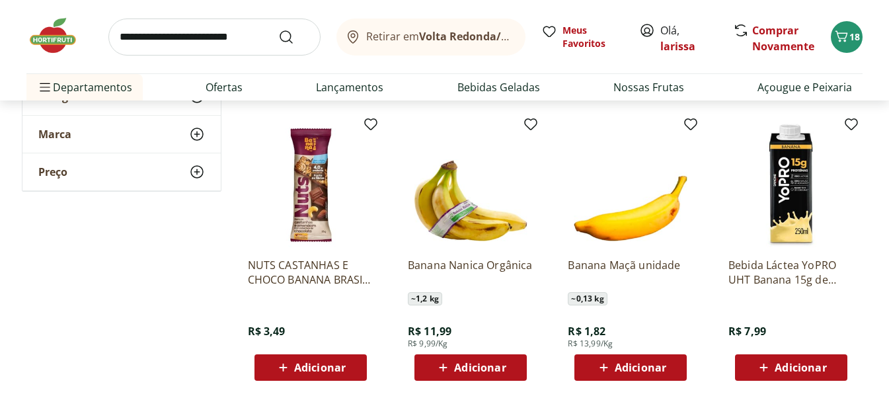
scroll to position [727, 0]
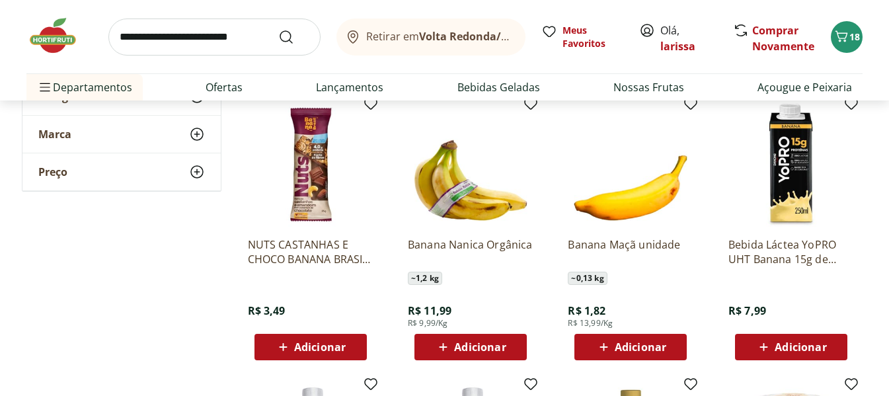
click at [476, 346] on span "Adicionar" at bounding box center [480, 347] width 52 height 11
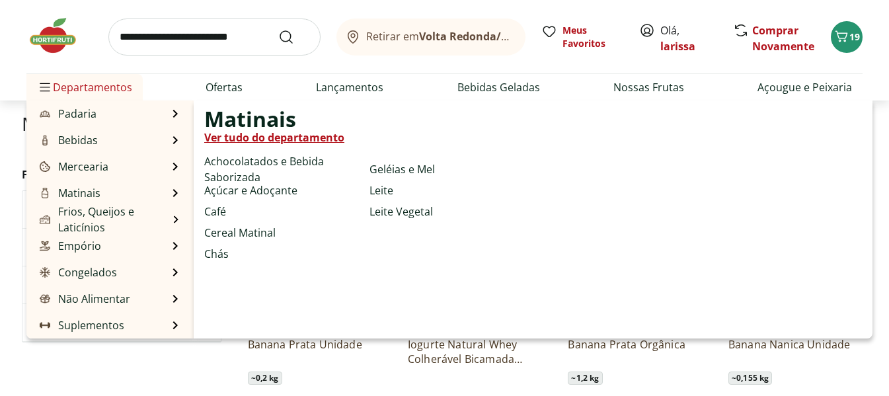
scroll to position [66, 0]
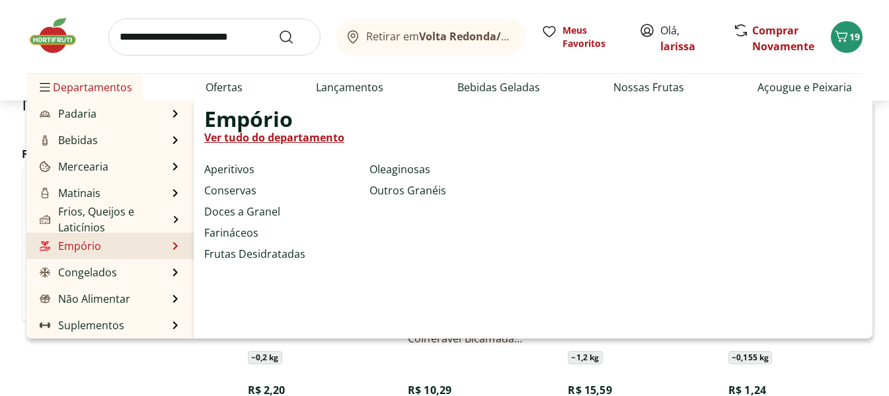
click at [127, 250] on li "Empório Empório Ver tudo do departamento Aperitivos Conservas Doces a Granel Fa…" at bounding box center [109, 246] width 167 height 26
click at [265, 135] on link "Ver tudo do departamento" at bounding box center [274, 138] width 140 height 16
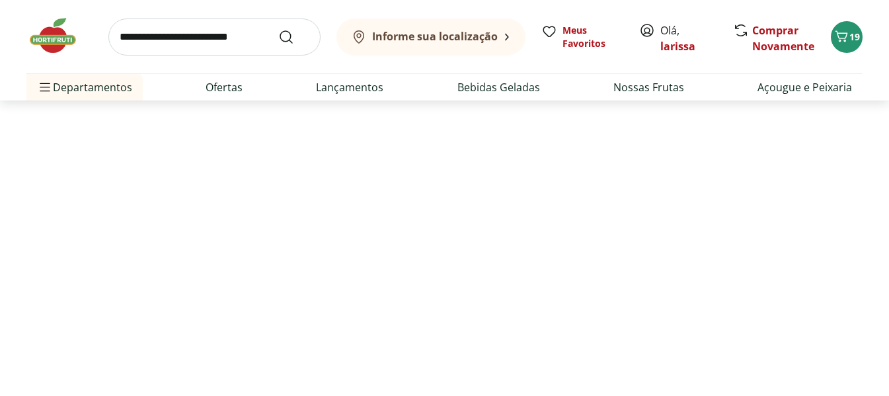
select select "**********"
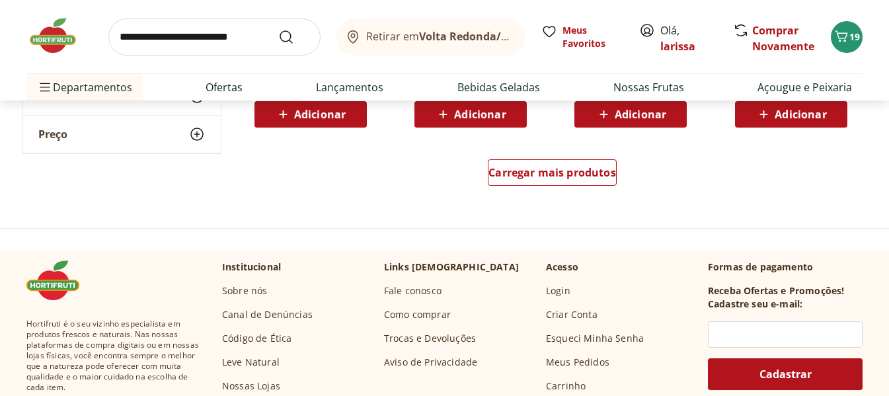
scroll to position [925, 0]
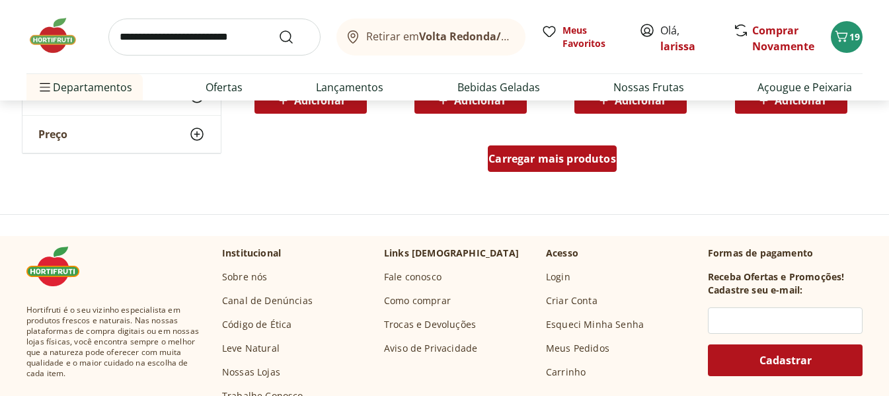
click at [512, 153] on span "Carregar mais produtos" at bounding box center [552, 158] width 128 height 11
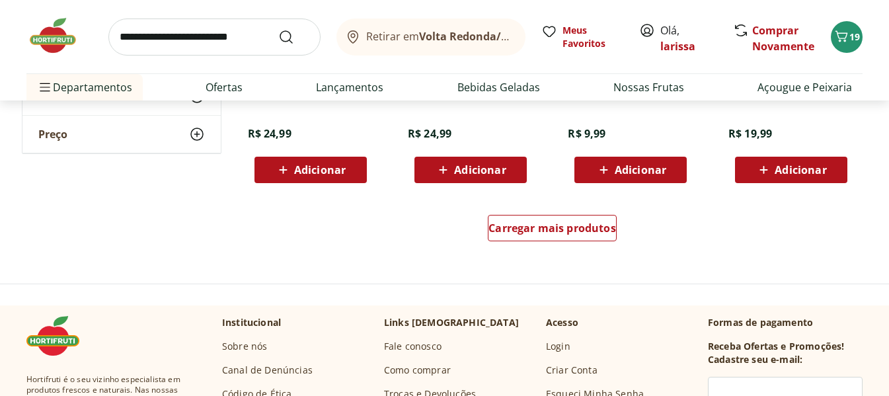
scroll to position [1718, 0]
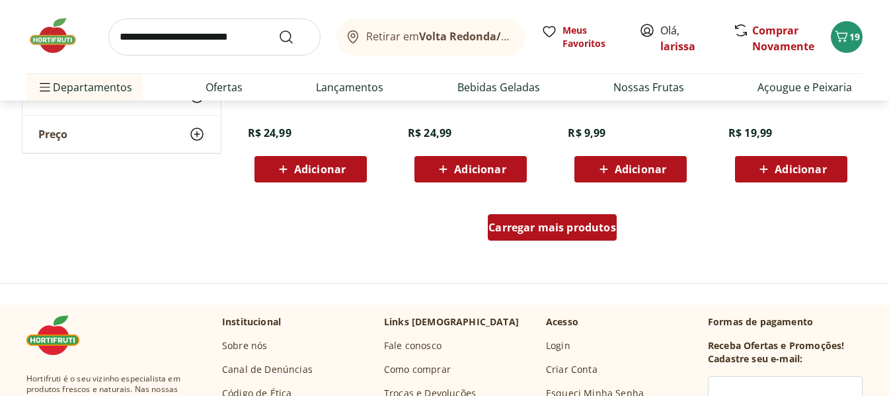
click at [584, 227] on span "Carregar mais produtos" at bounding box center [552, 227] width 128 height 11
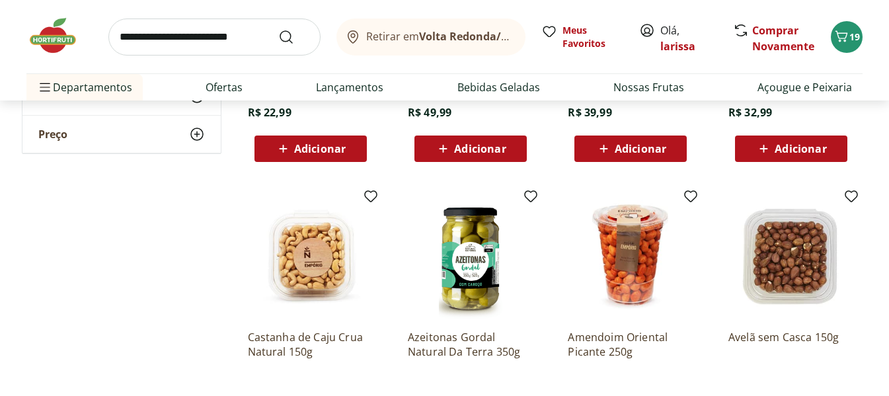
scroll to position [2512, 0]
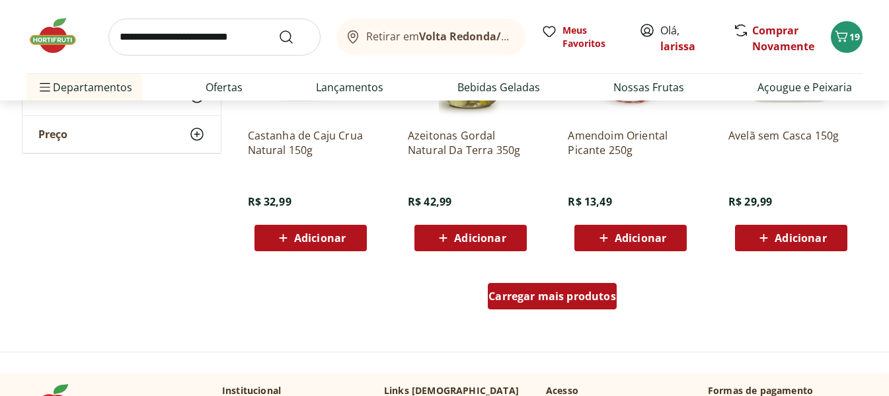
click at [576, 293] on span "Carregar mais produtos" at bounding box center [552, 296] width 128 height 11
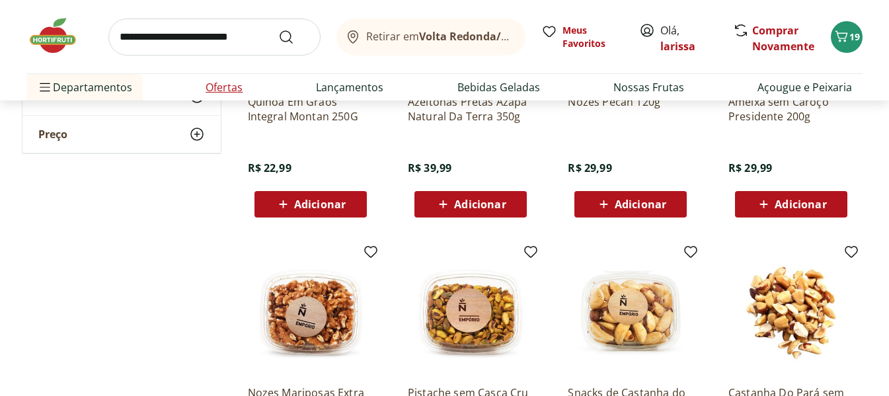
scroll to position [1785, 0]
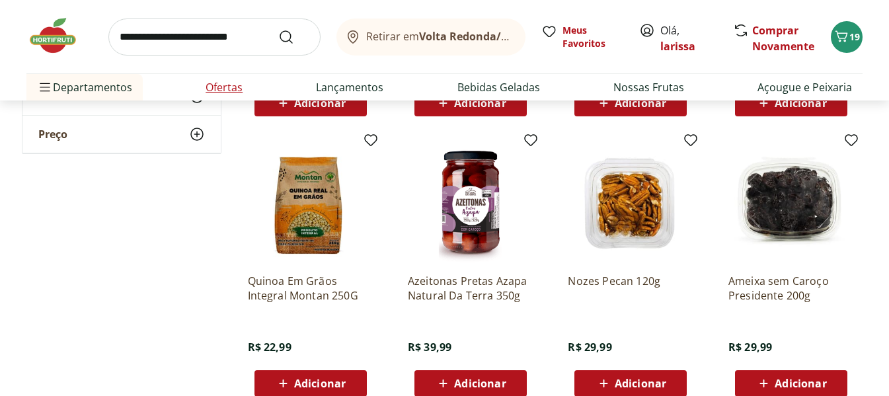
click at [229, 84] on link "Ofertas" at bounding box center [224, 87] width 37 height 16
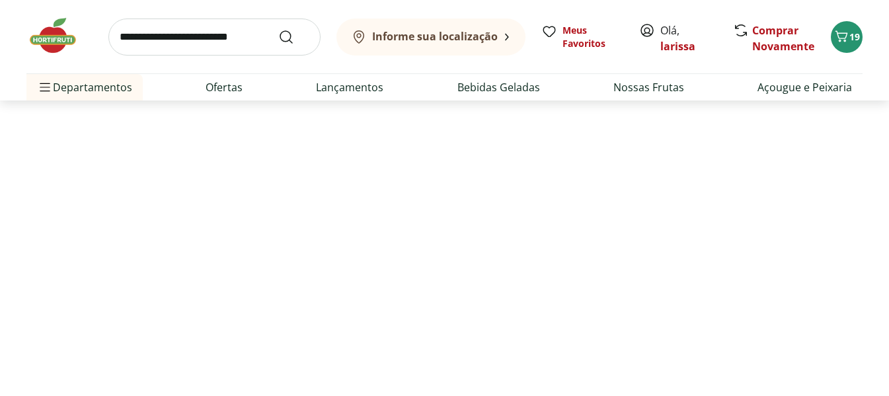
select select "**********"
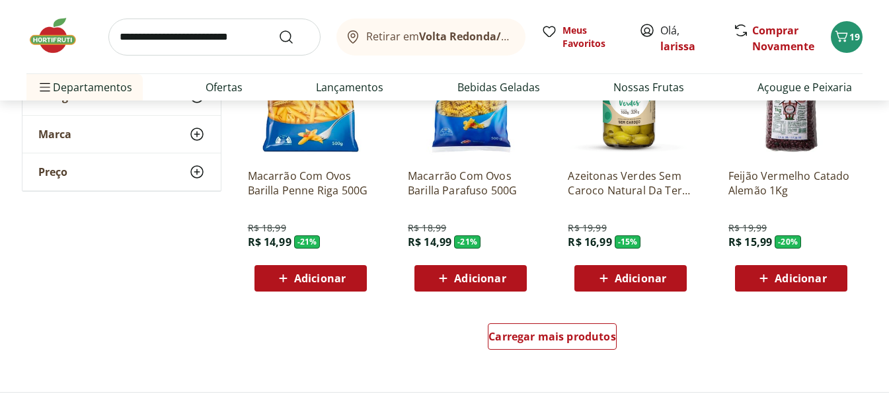
scroll to position [925, 0]
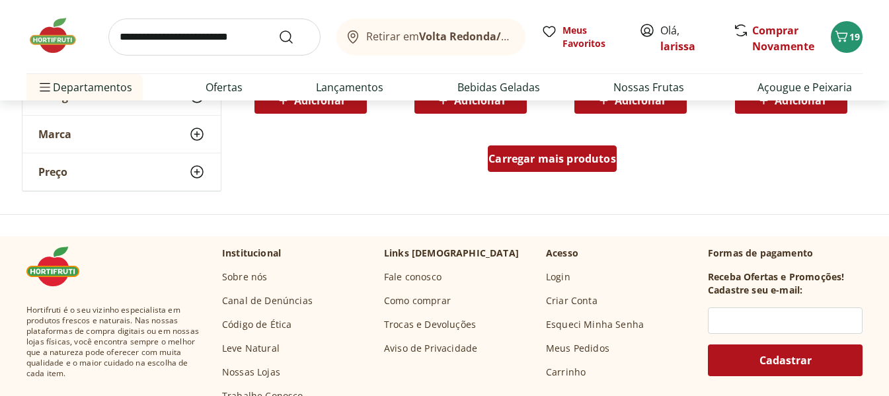
click at [588, 166] on div "Carregar mais produtos" at bounding box center [552, 158] width 129 height 26
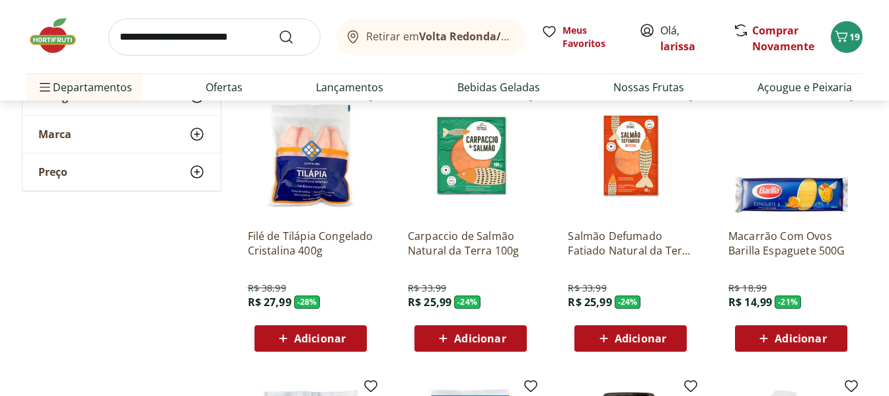
scroll to position [0, 0]
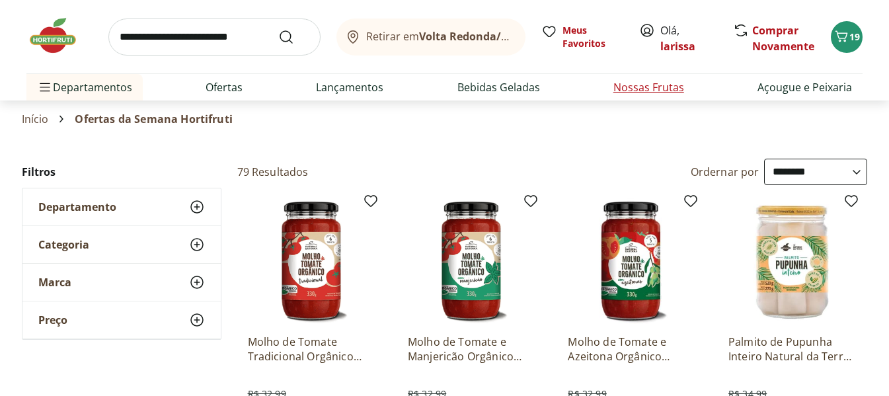
click at [648, 87] on link "Nossas Frutas" at bounding box center [648, 87] width 71 height 16
select select "**********"
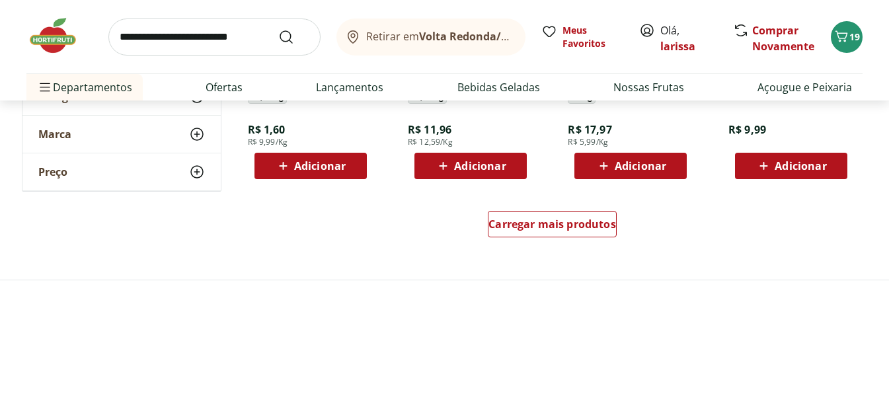
scroll to position [925, 0]
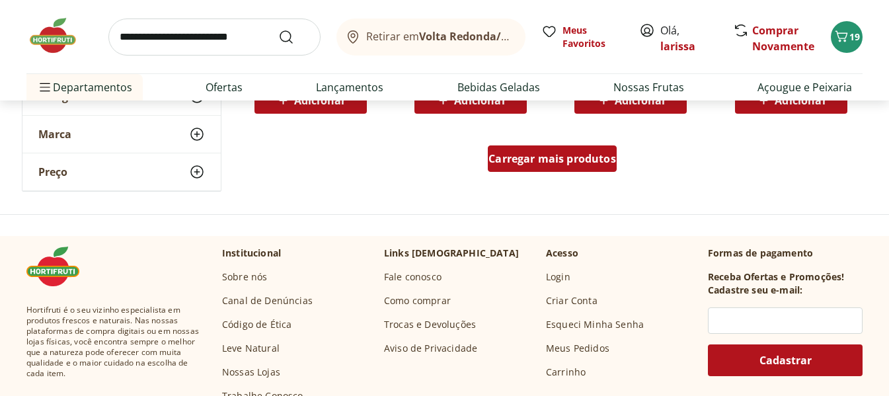
click at [544, 164] on span "Carregar mais produtos" at bounding box center [552, 158] width 128 height 11
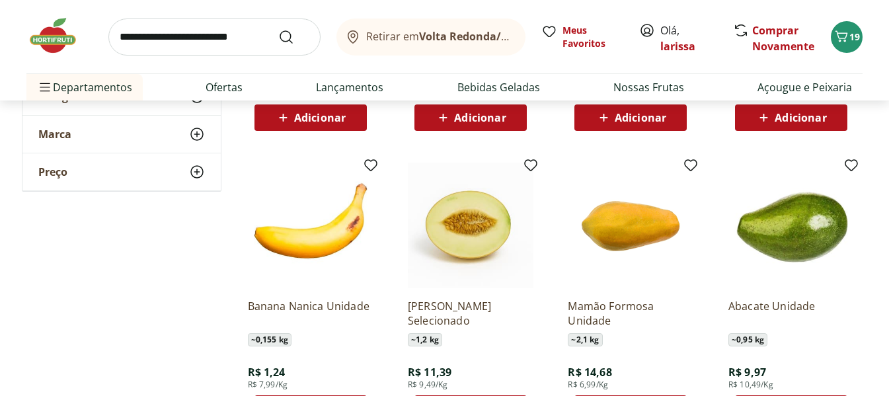
scroll to position [1190, 0]
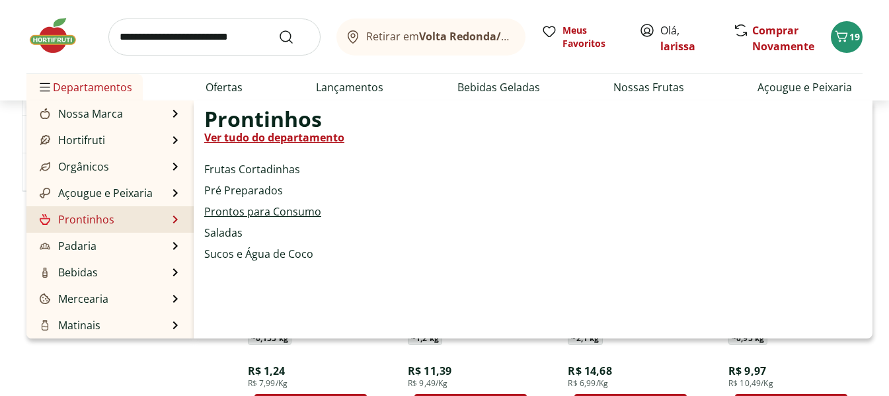
click at [219, 210] on link "Prontos para Consumo" at bounding box center [262, 212] width 117 height 16
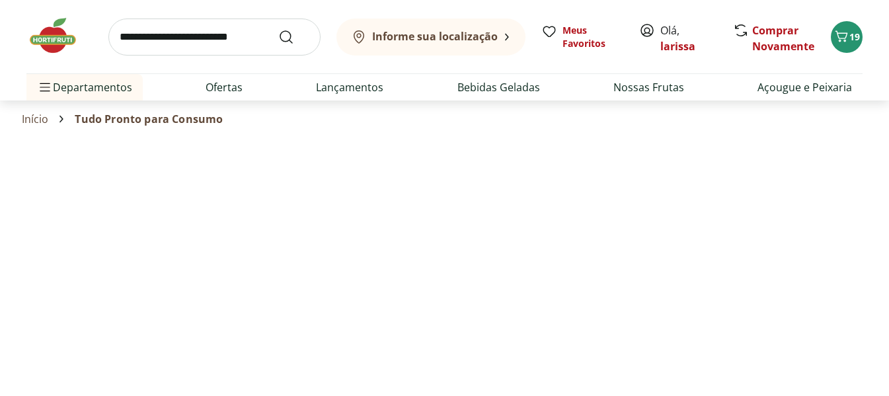
select select "**********"
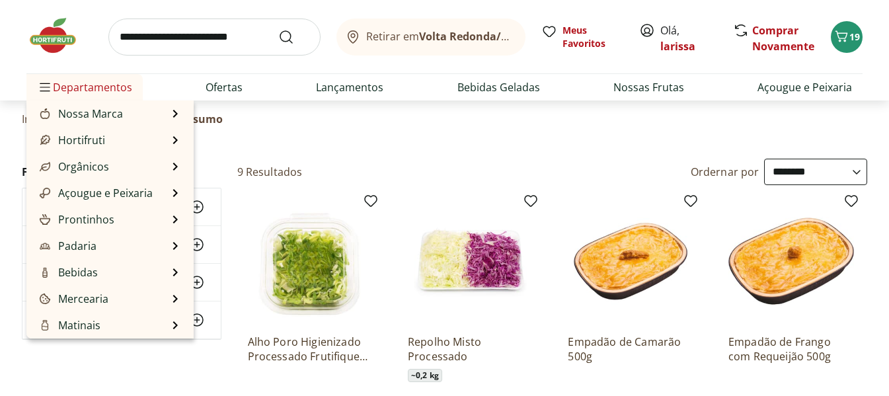
click at [114, 87] on span "Departamentos" at bounding box center [84, 87] width 95 height 32
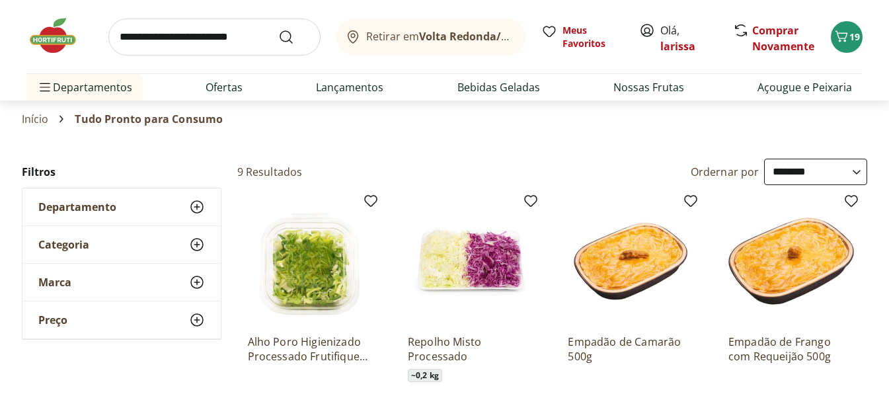
select select "**********"
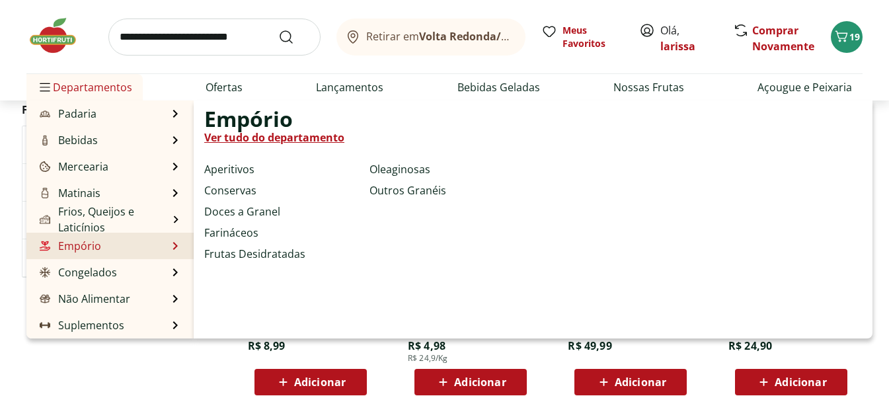
scroll to position [132, 0]
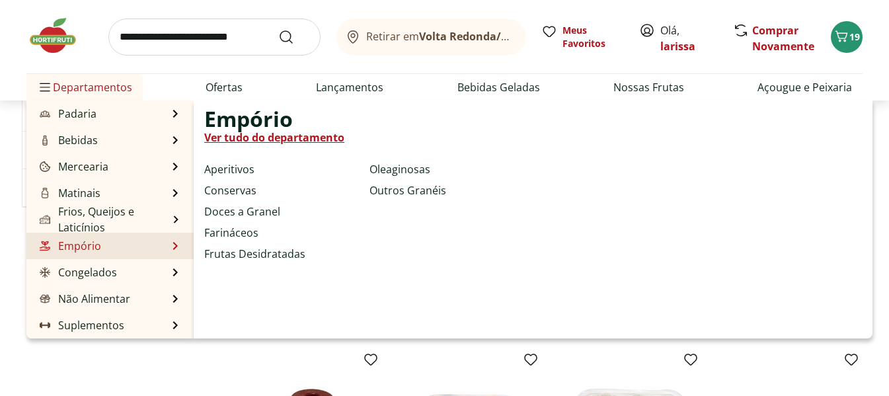
click at [137, 245] on li "Empório Empório Ver tudo do departamento Aperitivos Conservas Doces a Granel Fa…" at bounding box center [109, 246] width 167 height 26
click at [286, 132] on link "Ver tudo do departamento" at bounding box center [274, 138] width 140 height 16
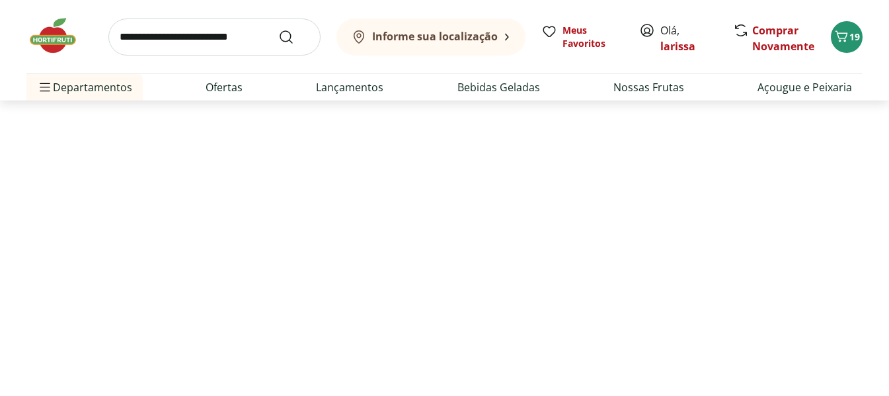
select select "**********"
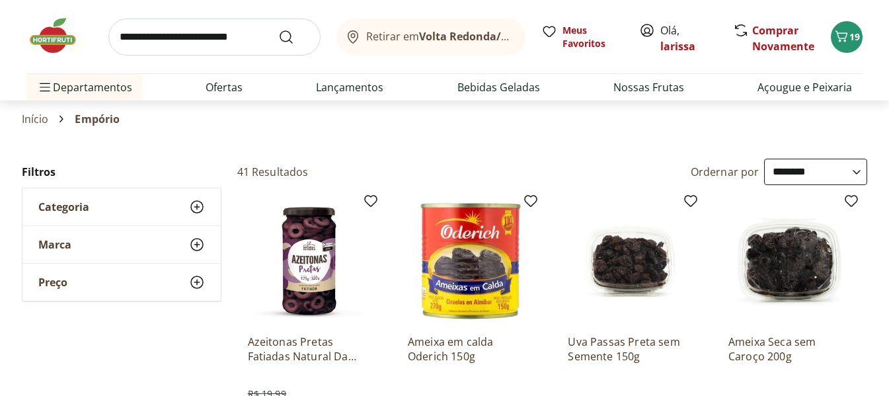
click at [57, 35] on img at bounding box center [59, 36] width 66 height 40
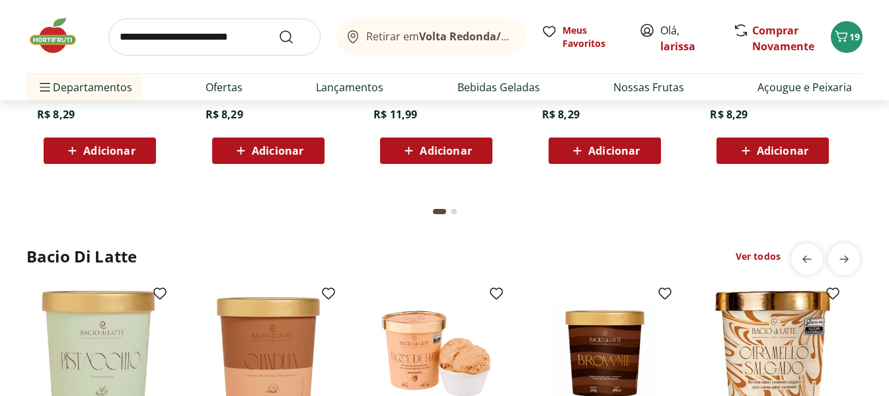
scroll to position [3182, 0]
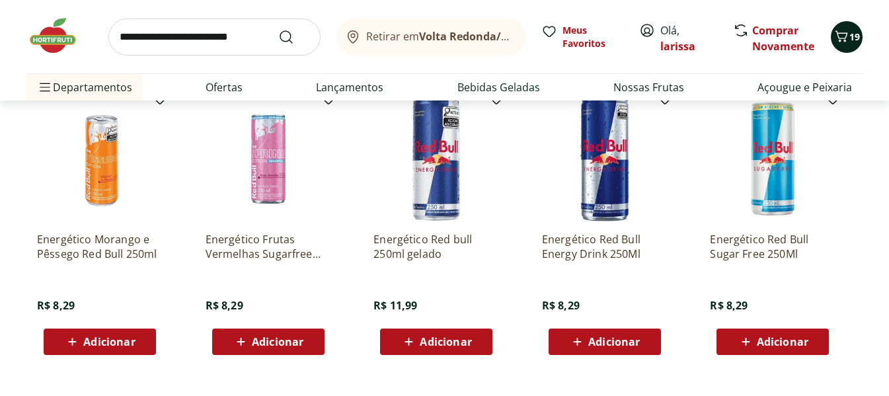
click at [843, 46] on div "19" at bounding box center [846, 36] width 11 height 21
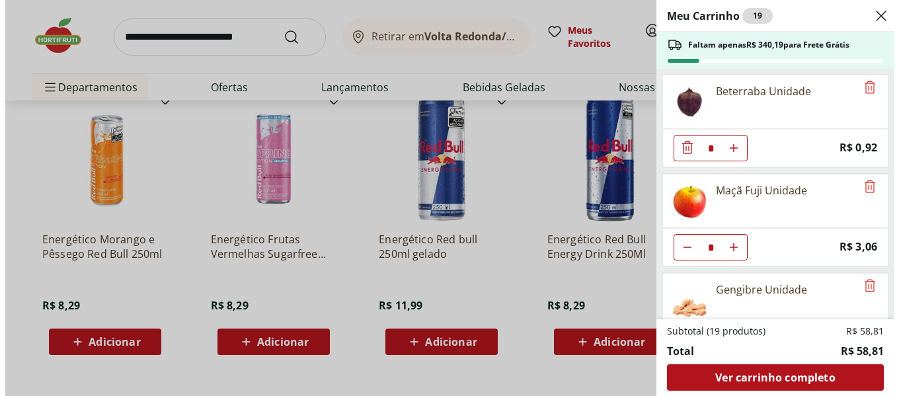
scroll to position [3187, 0]
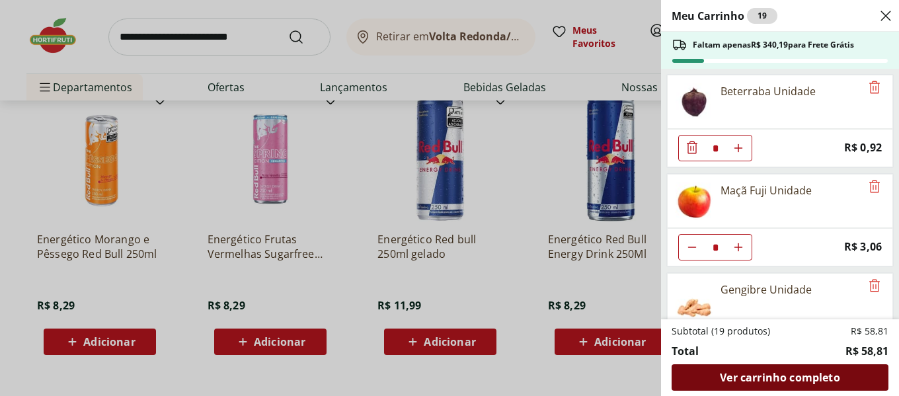
click at [807, 387] on div "Ver carrinho completo" at bounding box center [780, 377] width 217 height 26
